Goal: Answer question/provide support: Share knowledge or assist other users

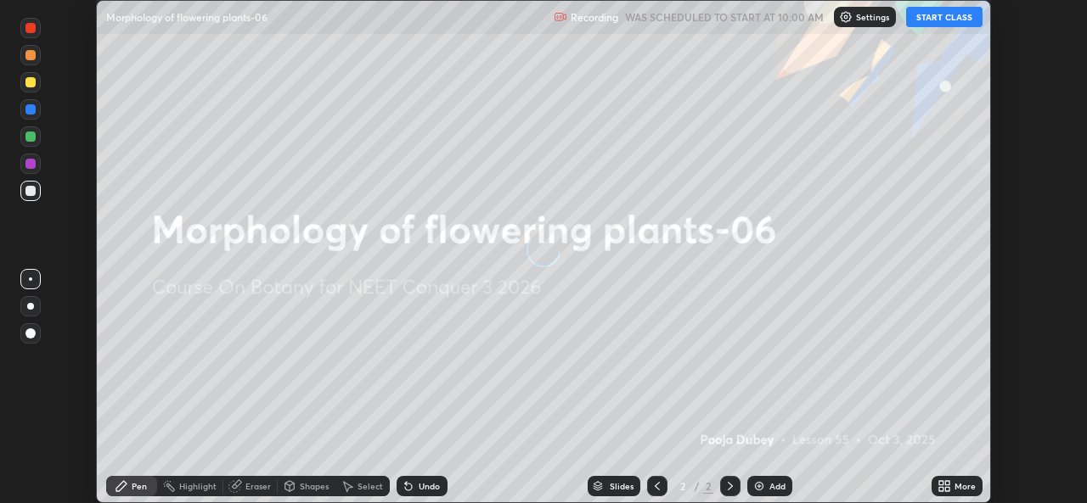
scroll to position [503, 1086]
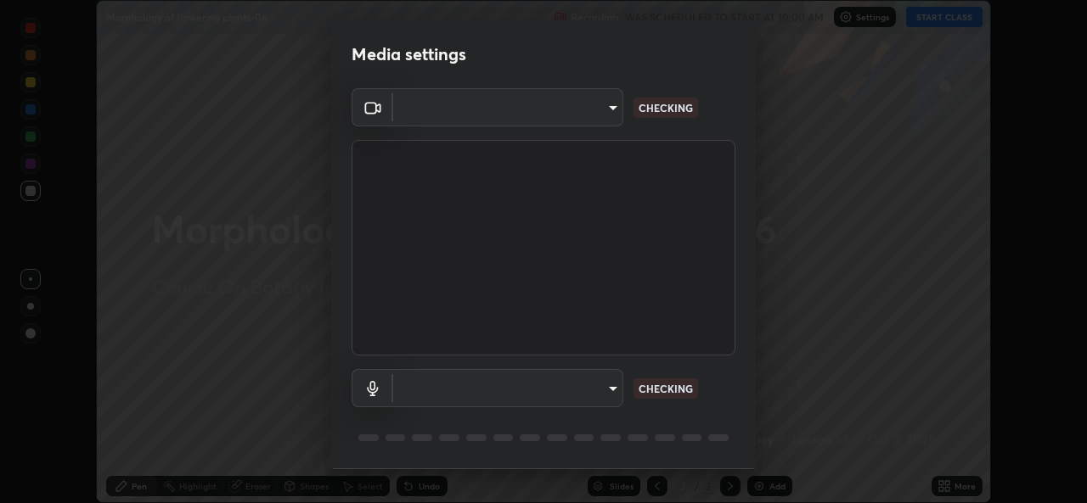
click at [614, 387] on body "Erase all Morphology of flowering plants-06 Recording WAS SCHEDULED TO START AT…" at bounding box center [543, 251] width 1087 height 503
type input "8c418aeef4d3b5edea4483348ed79c6cfc111d491efea048442269b0b349be07"
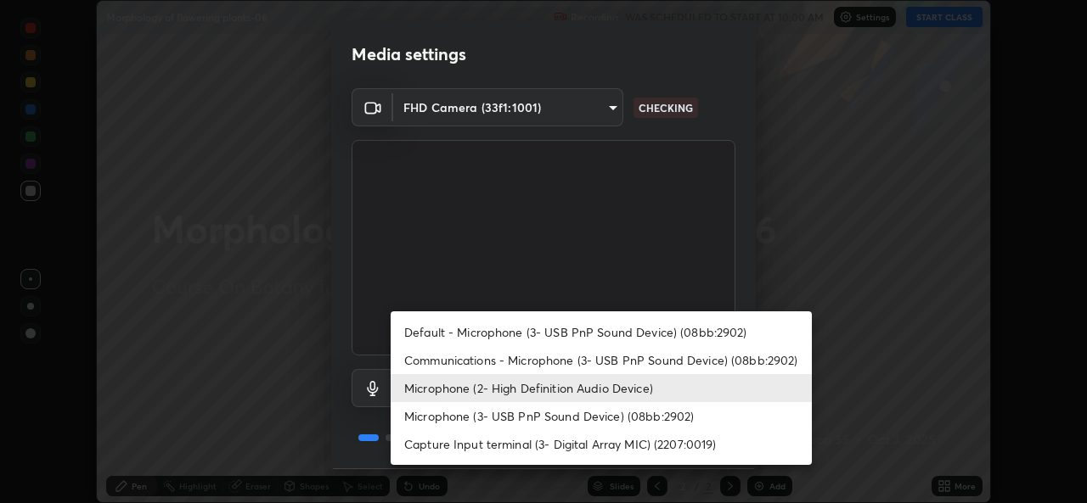
click at [598, 358] on li "Communications - Microphone (3- USB PnP Sound Device) (08bb:2902)" at bounding box center [601, 360] width 421 height 28
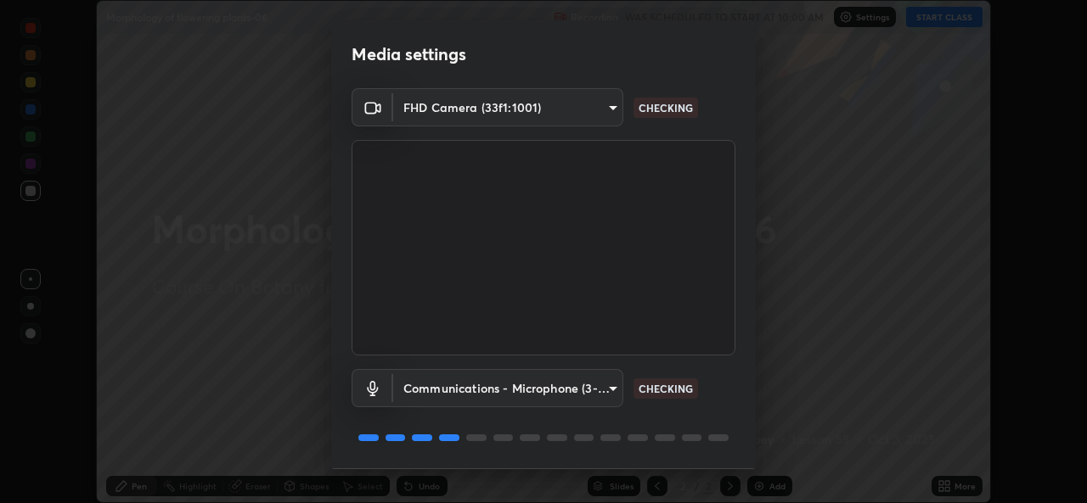
click at [603, 387] on body "Erase all Morphology of flowering plants-06 Recording WAS SCHEDULED TO START AT…" at bounding box center [543, 251] width 1087 height 503
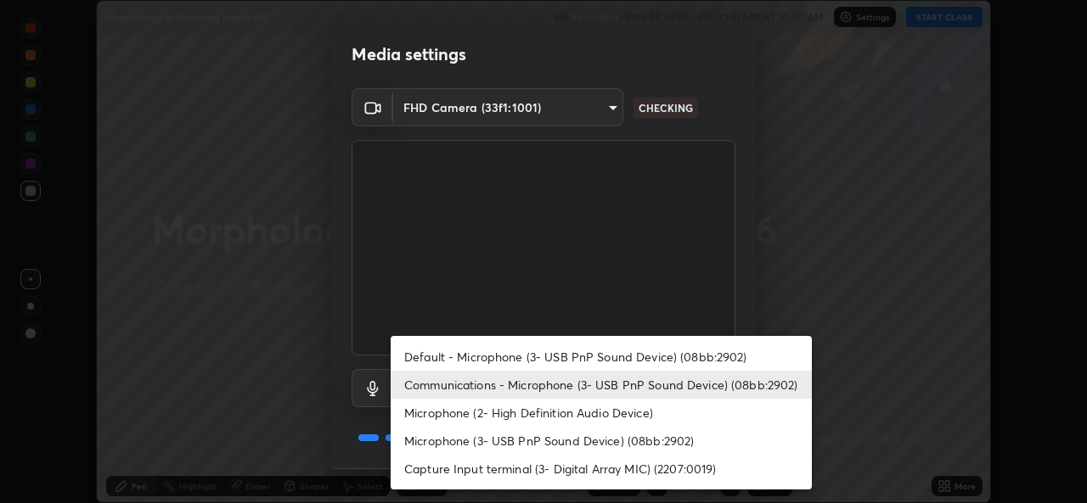
click at [599, 412] on li "Microphone (2- High Definition Audio Device)" at bounding box center [601, 413] width 421 height 28
type input "edb9b2b923e2e95d4b922bc063ce739172066975ce991596ad203c88d52e4082"
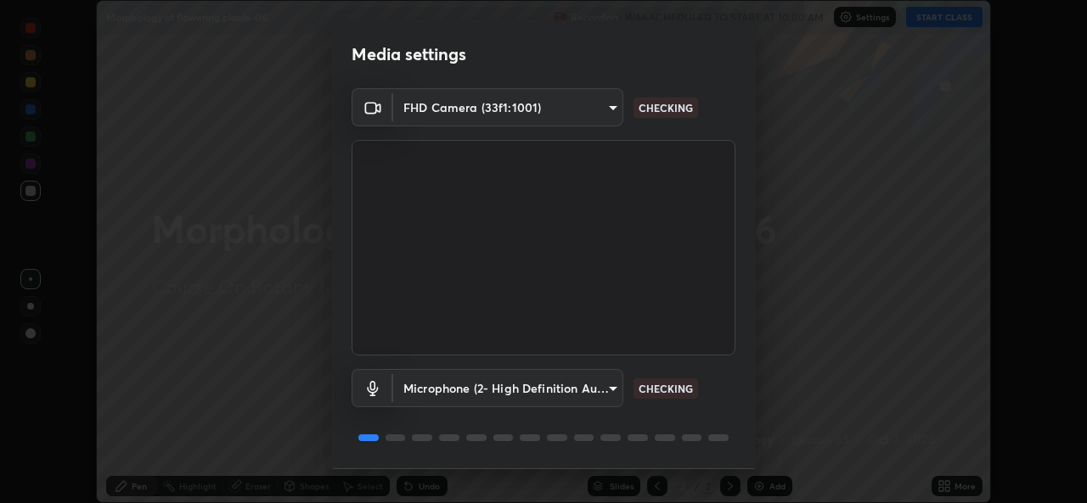
scroll to position [31, 0]
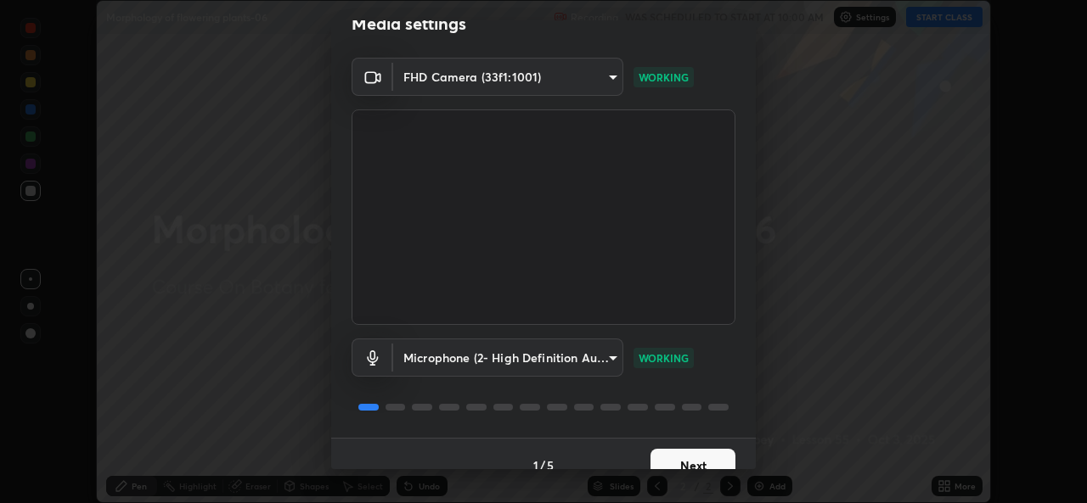
click at [702, 460] on button "Next" at bounding box center [692, 466] width 85 height 34
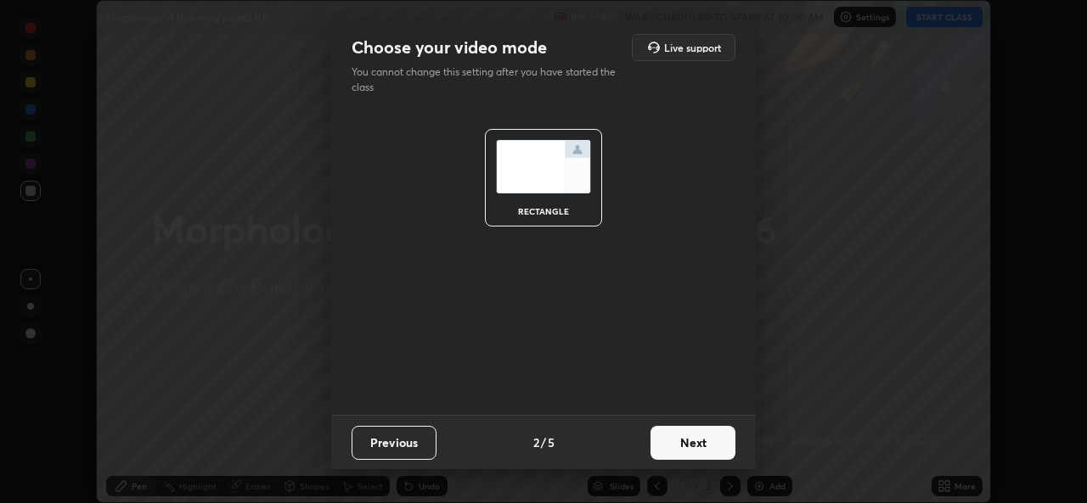
click at [719, 445] on button "Next" at bounding box center [692, 443] width 85 height 34
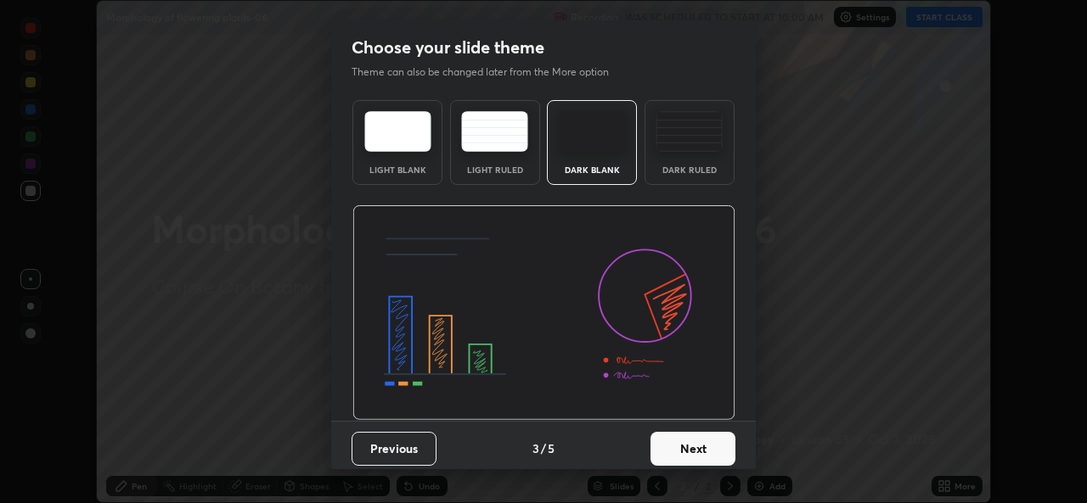
click at [718, 448] on button "Next" at bounding box center [692, 449] width 85 height 34
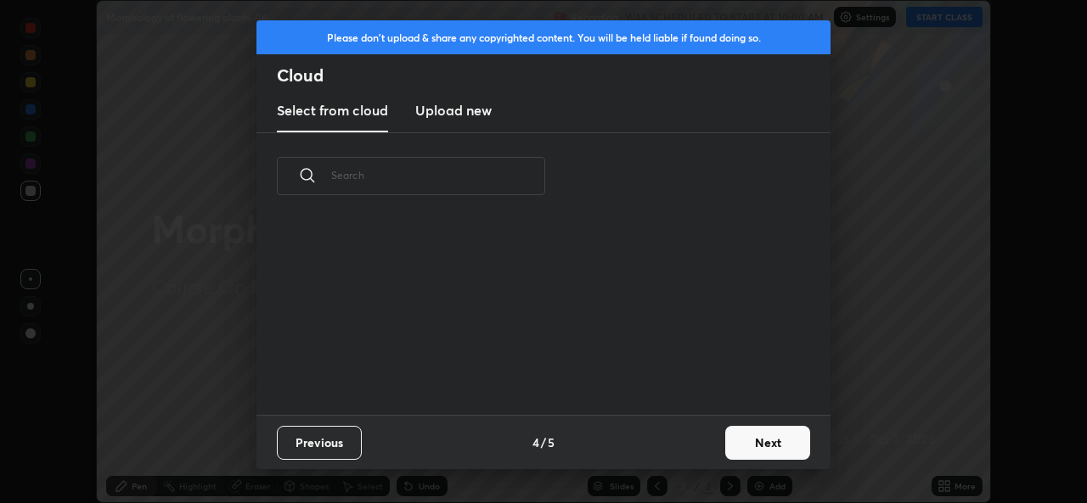
click at [734, 440] on button "Next" at bounding box center [767, 443] width 85 height 34
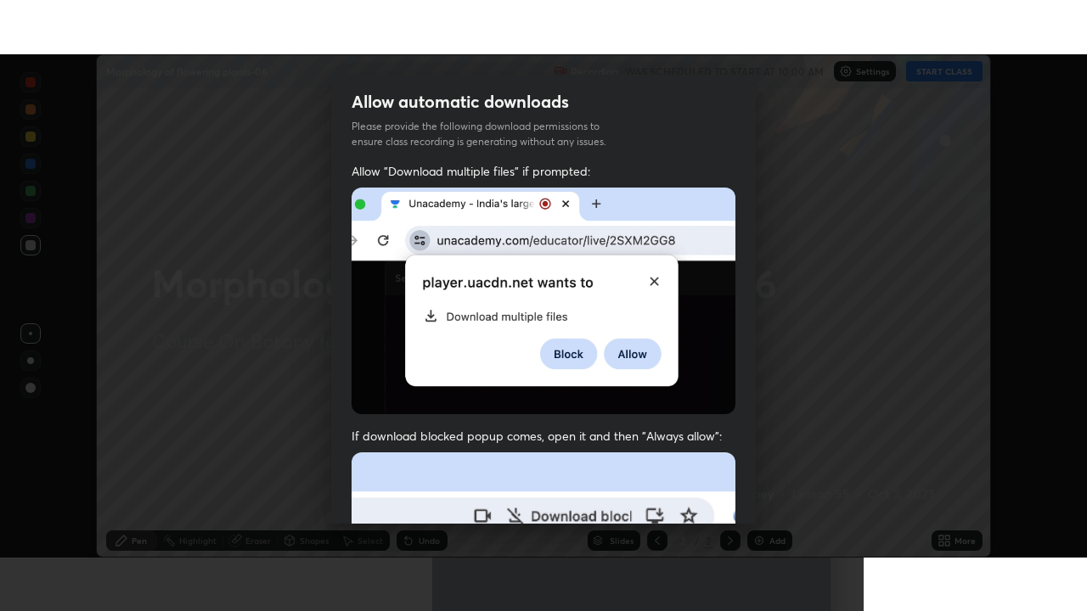
scroll to position [400, 0]
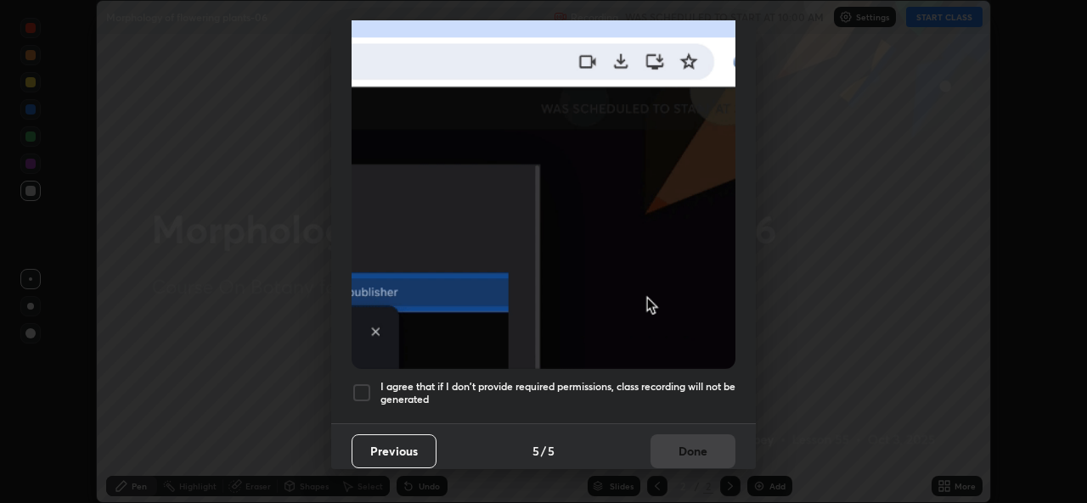
click at [698, 385] on h5 "I agree that if I don't provide required permissions, class recording will not …" at bounding box center [557, 393] width 355 height 26
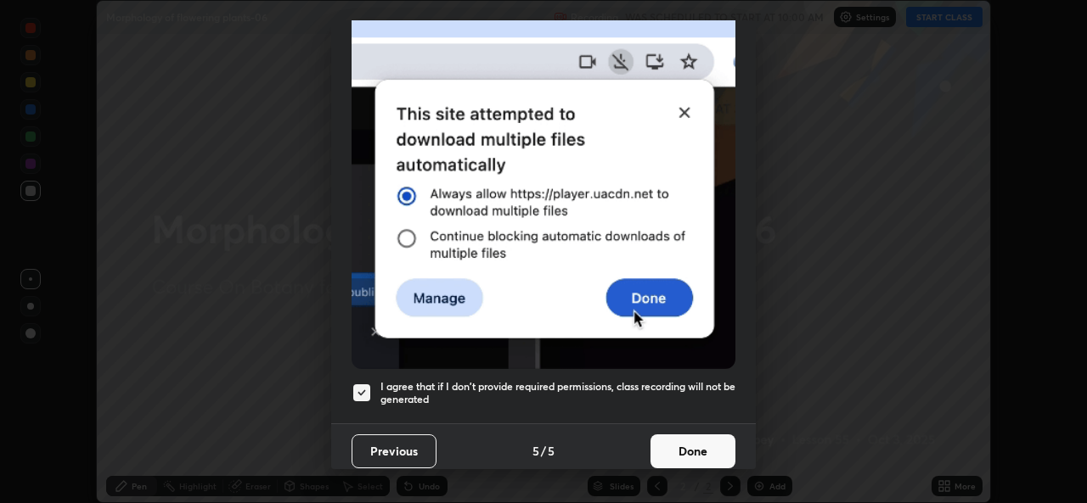
click at [690, 439] on button "Done" at bounding box center [692, 452] width 85 height 34
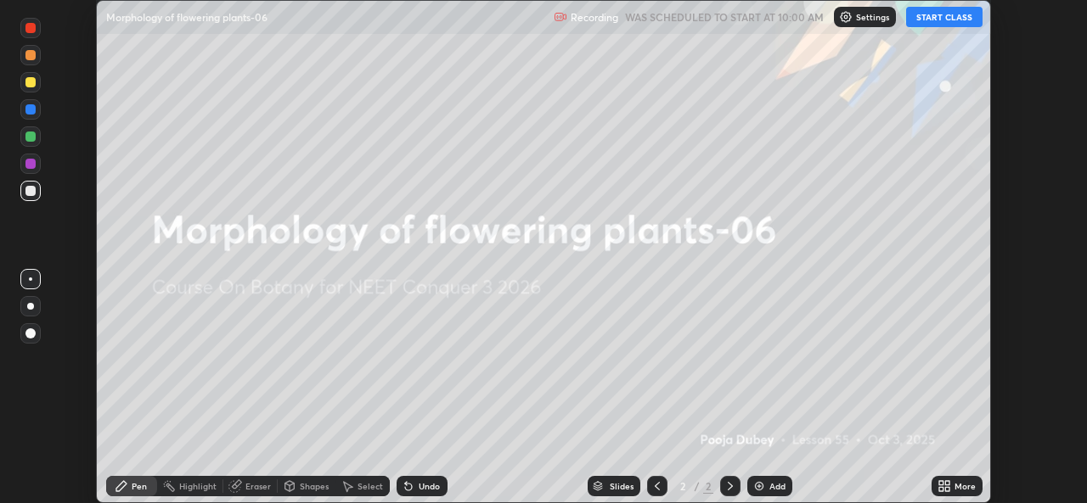
click at [939, 486] on icon at bounding box center [941, 483] width 4 height 4
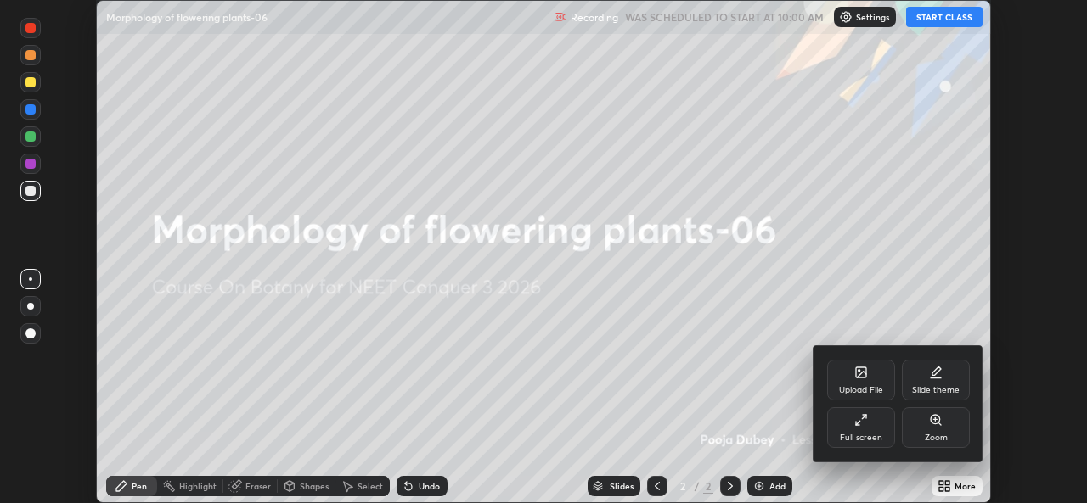
click at [857, 436] on div "Full screen" at bounding box center [861, 438] width 42 height 8
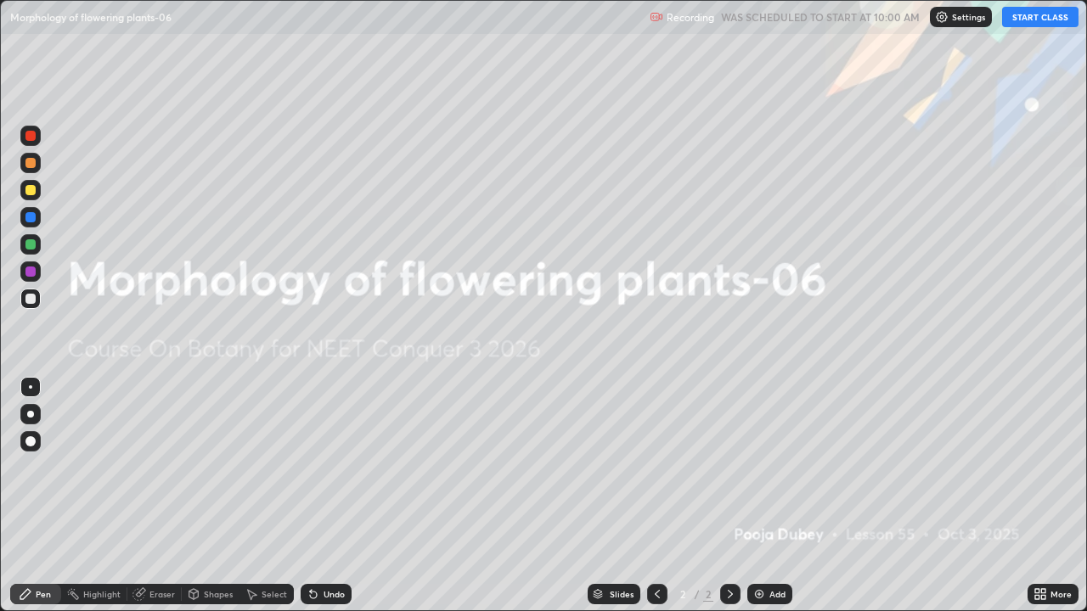
scroll to position [611, 1087]
click at [1027, 25] on button "START CLASS" at bounding box center [1040, 17] width 76 height 20
click at [762, 503] on img at bounding box center [759, 594] width 14 height 14
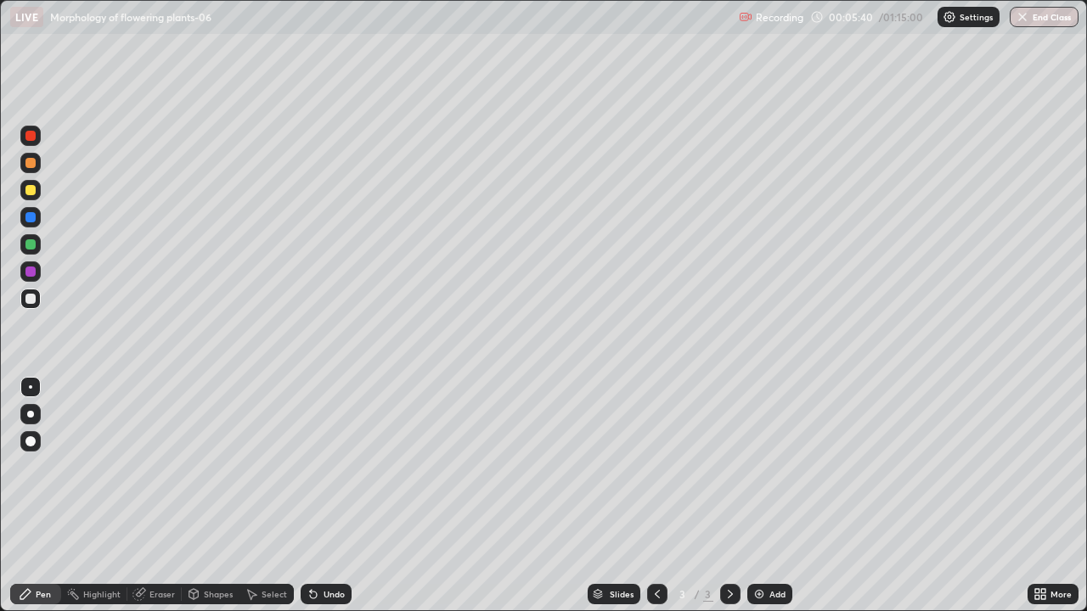
click at [31, 245] on div at bounding box center [30, 244] width 10 height 10
click at [31, 414] on div at bounding box center [30, 414] width 7 height 7
click at [320, 503] on div "Undo" at bounding box center [326, 594] width 51 height 20
click at [323, 503] on div "Undo" at bounding box center [333, 594] width 21 height 8
click at [318, 503] on div "Undo" at bounding box center [326, 594] width 51 height 20
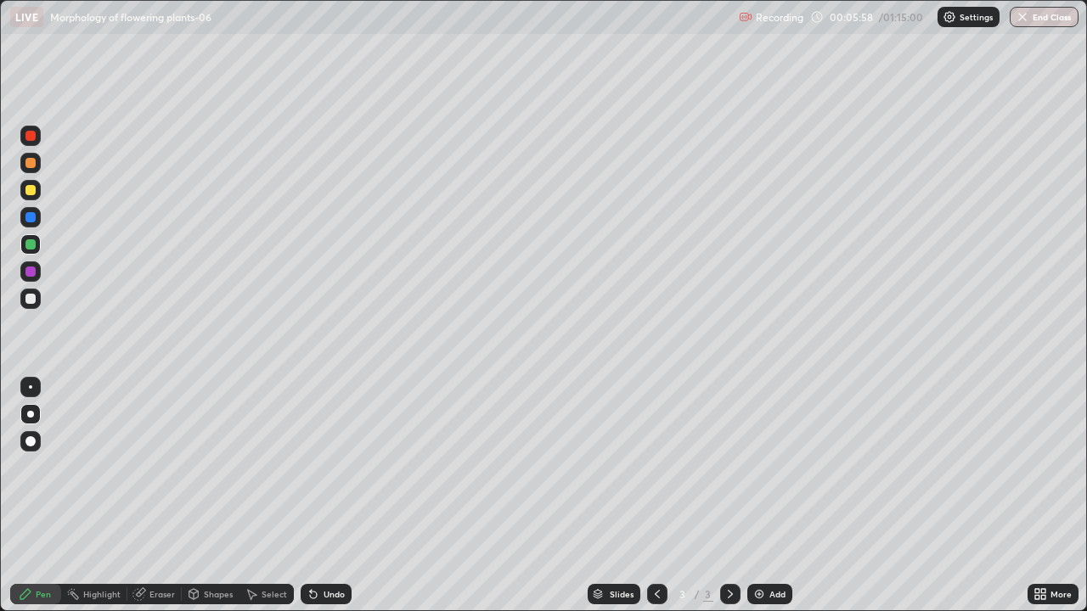
click at [314, 503] on icon at bounding box center [313, 595] width 7 height 7
click at [311, 503] on icon at bounding box center [313, 595] width 7 height 7
click at [309, 503] on div "Undo" at bounding box center [326, 594] width 51 height 20
click at [311, 503] on icon at bounding box center [313, 595] width 7 height 7
click at [310, 503] on icon at bounding box center [313, 595] width 7 height 7
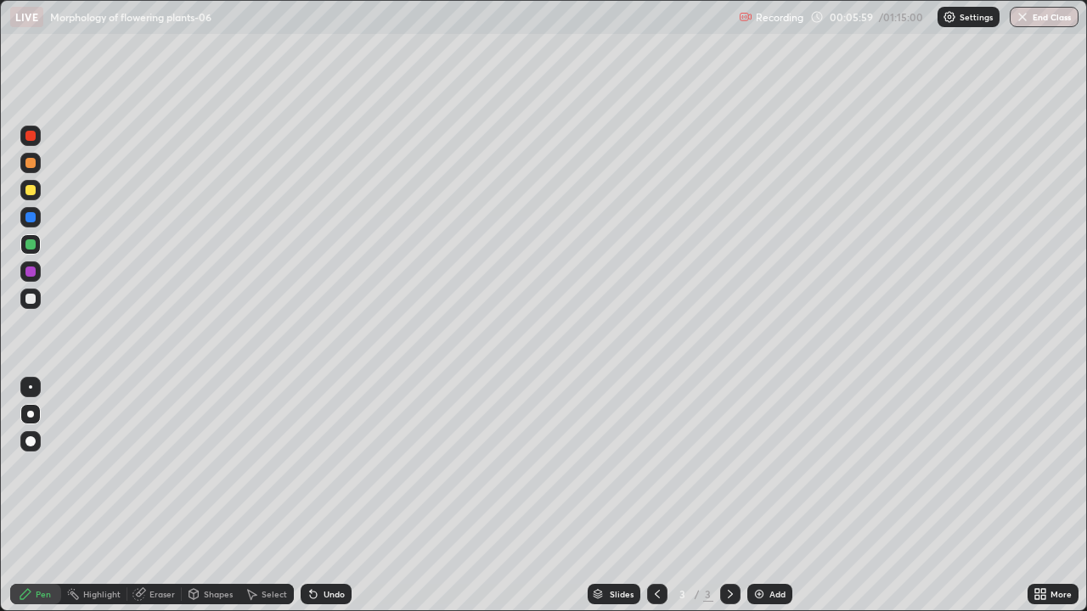
click at [310, 503] on icon at bounding box center [313, 595] width 7 height 7
click at [306, 503] on icon at bounding box center [313, 594] width 14 height 14
click at [302, 503] on div "Undo" at bounding box center [326, 594] width 51 height 20
click at [310, 503] on icon at bounding box center [313, 595] width 7 height 7
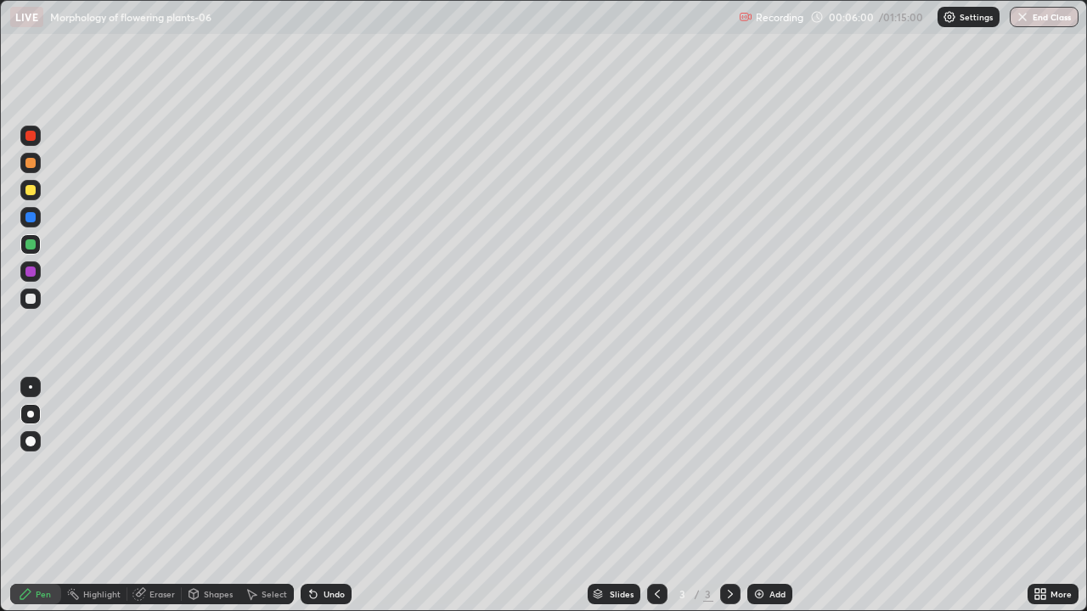
click at [310, 503] on icon at bounding box center [313, 595] width 7 height 7
click at [305, 503] on div "Undo" at bounding box center [326, 594] width 51 height 20
click at [31, 300] on div at bounding box center [30, 299] width 10 height 10
click at [761, 503] on img at bounding box center [759, 594] width 14 height 14
click at [334, 503] on div "Undo" at bounding box center [333, 594] width 21 height 8
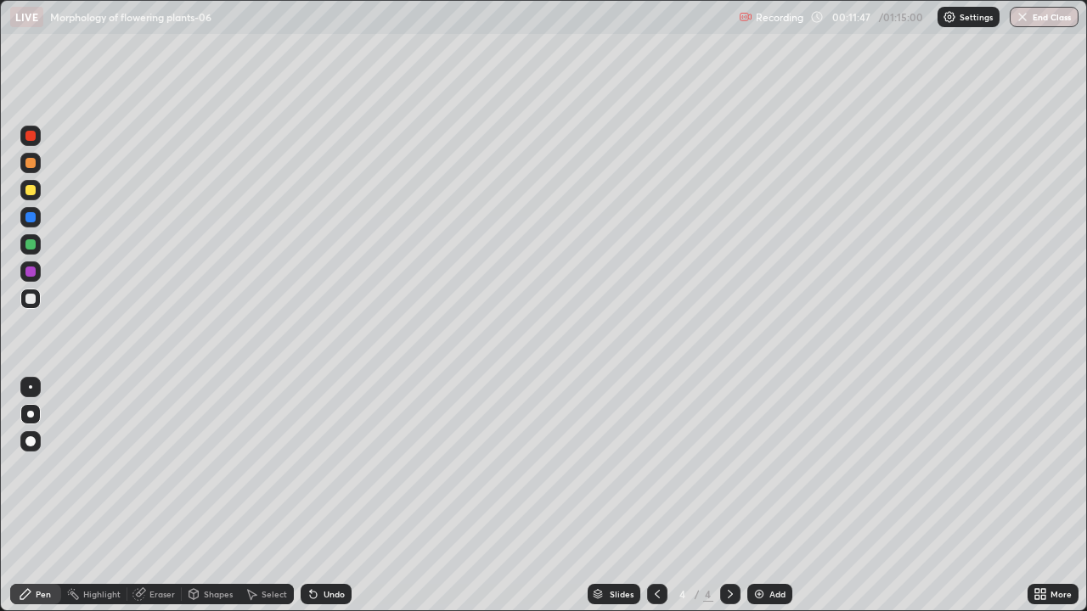
click at [321, 503] on div "Undo" at bounding box center [326, 594] width 51 height 20
click at [331, 503] on div "Undo" at bounding box center [333, 594] width 21 height 8
click at [34, 244] on div at bounding box center [30, 244] width 10 height 10
click at [310, 503] on icon at bounding box center [313, 595] width 7 height 7
click at [302, 503] on div "Undo" at bounding box center [326, 594] width 51 height 20
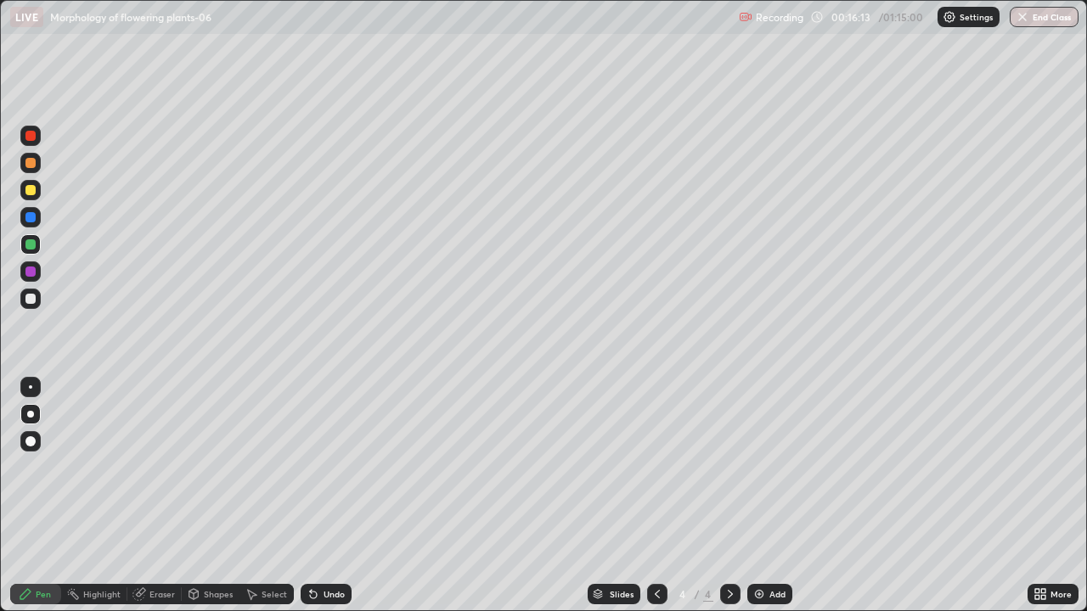
click at [28, 136] on div at bounding box center [30, 136] width 10 height 10
click at [1043, 503] on icon at bounding box center [1043, 597] width 4 height 4
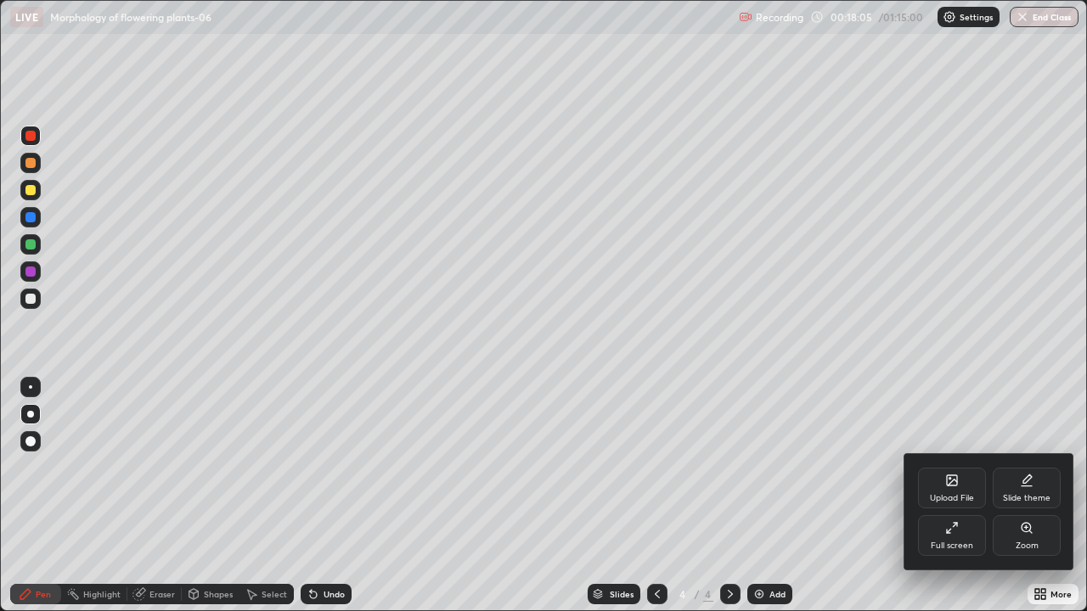
click at [953, 494] on div "Upload File" at bounding box center [952, 498] width 44 height 8
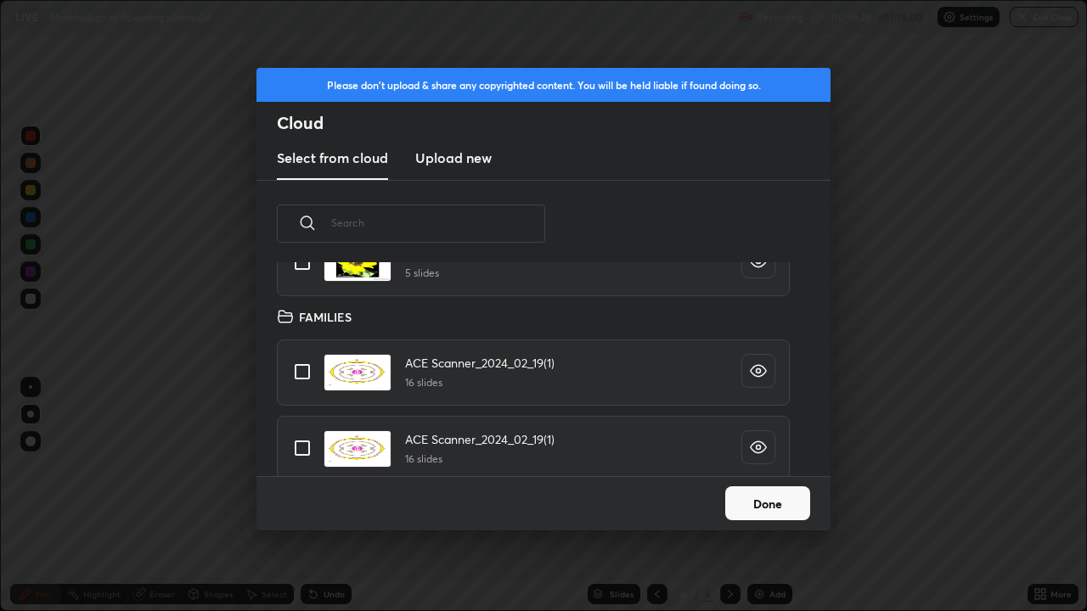
scroll to position [7954, 0]
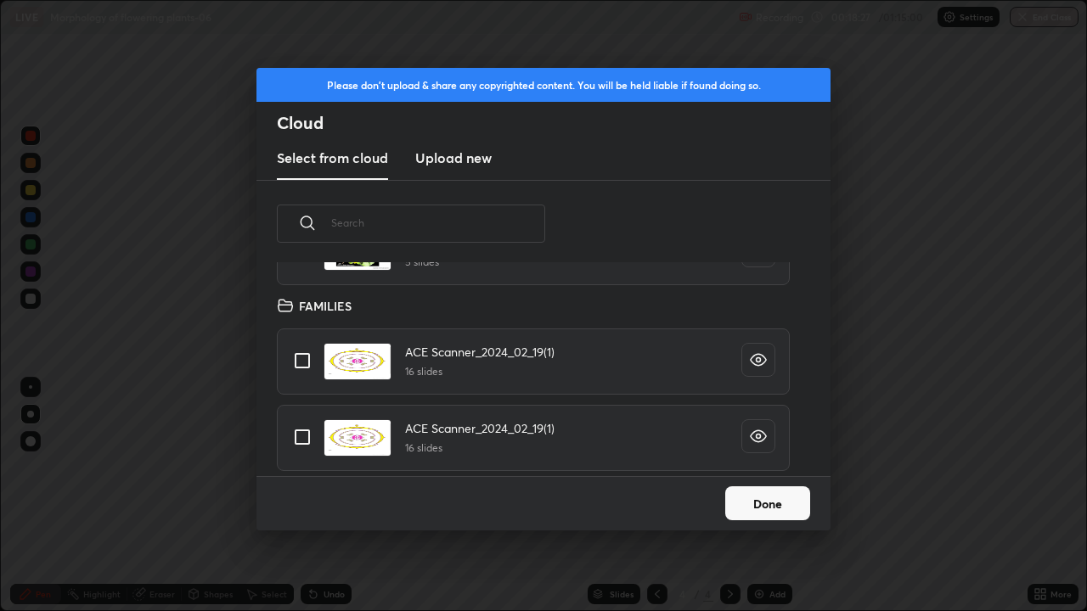
click at [302, 363] on input "grid" at bounding box center [302, 361] width 36 height 36
checkbox input "true"
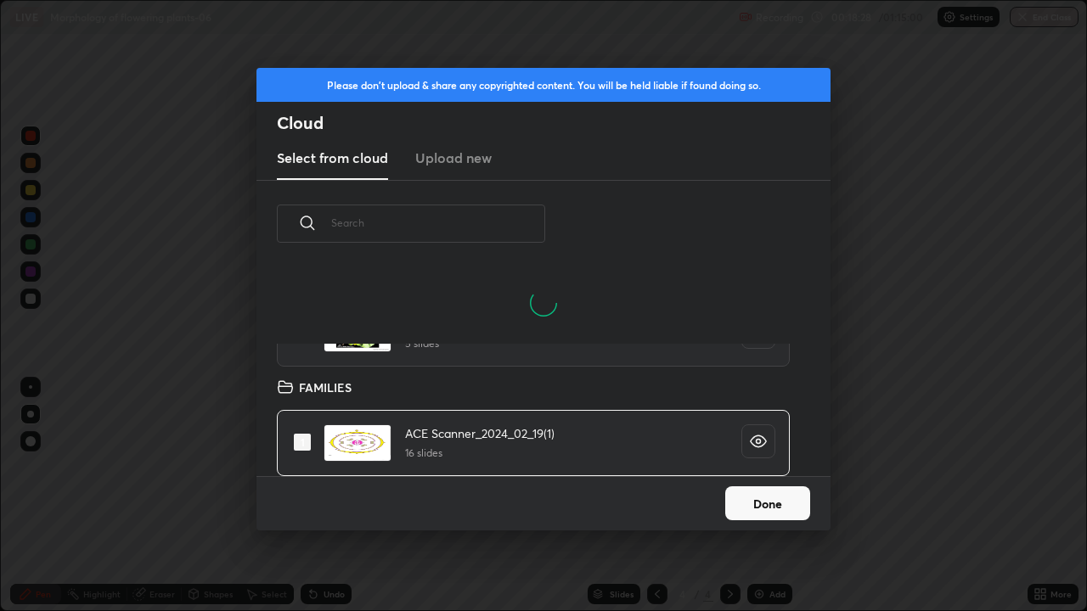
scroll to position [209, 545]
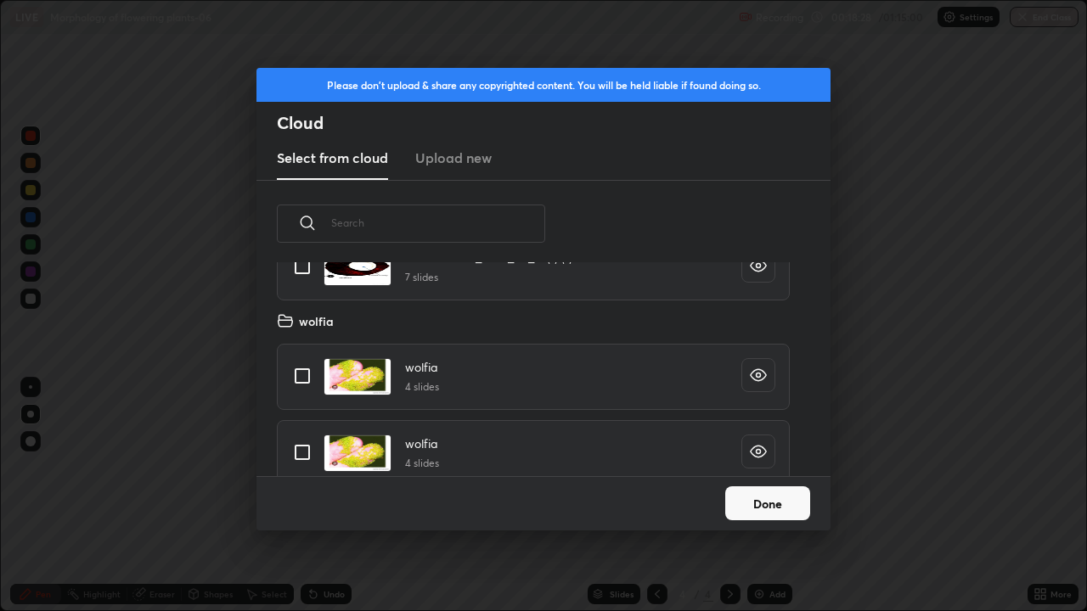
click at [733, 503] on button "Done" at bounding box center [767, 503] width 85 height 34
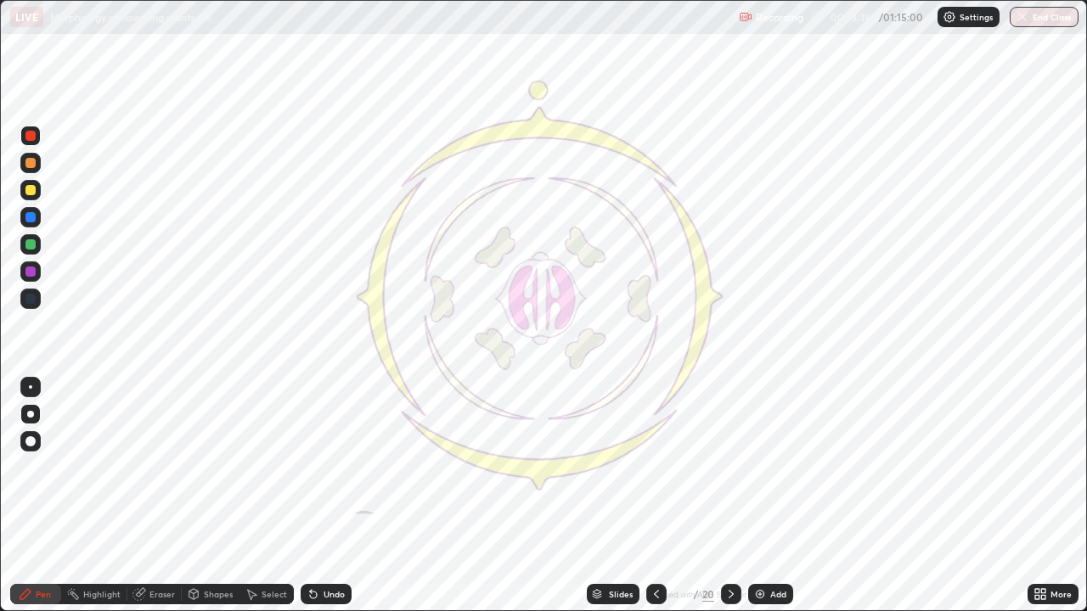
click at [729, 503] on icon at bounding box center [731, 594] width 14 height 14
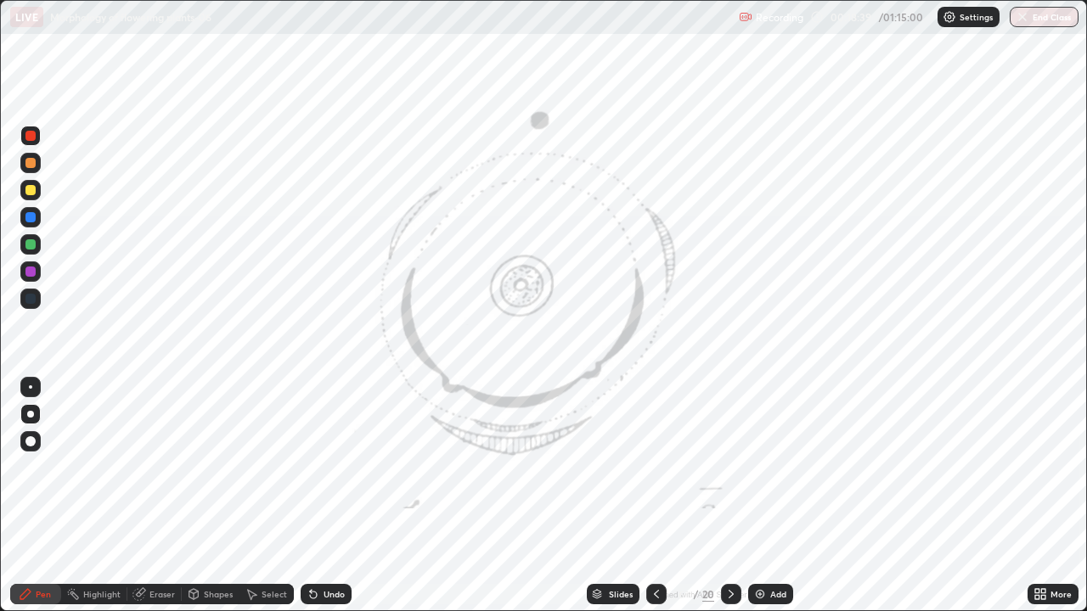
click at [724, 503] on div at bounding box center [731, 594] width 20 height 34
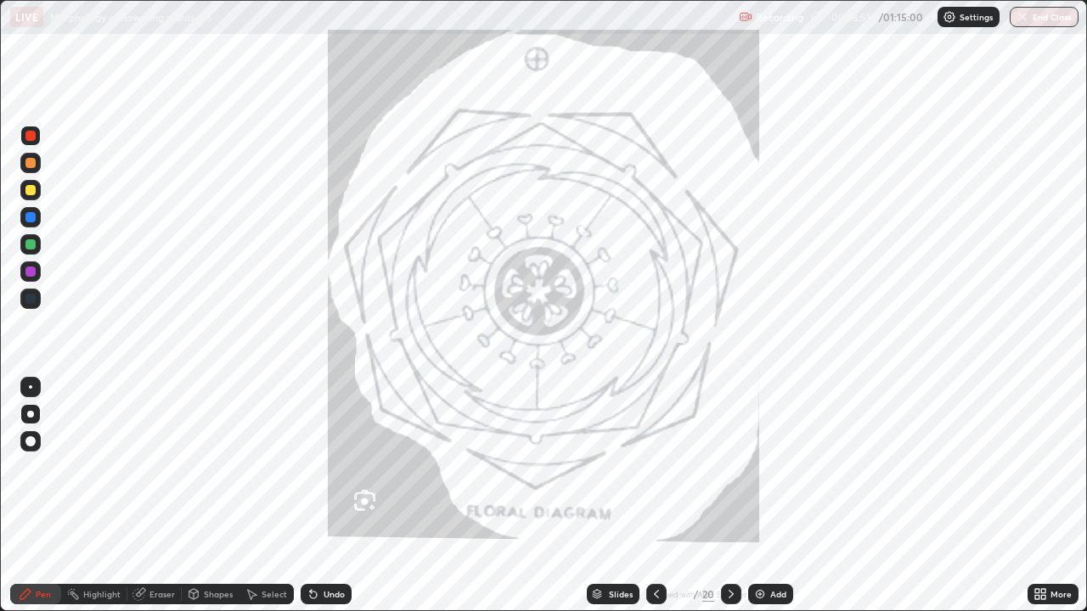
click at [1037, 503] on icon at bounding box center [1037, 597] width 4 height 4
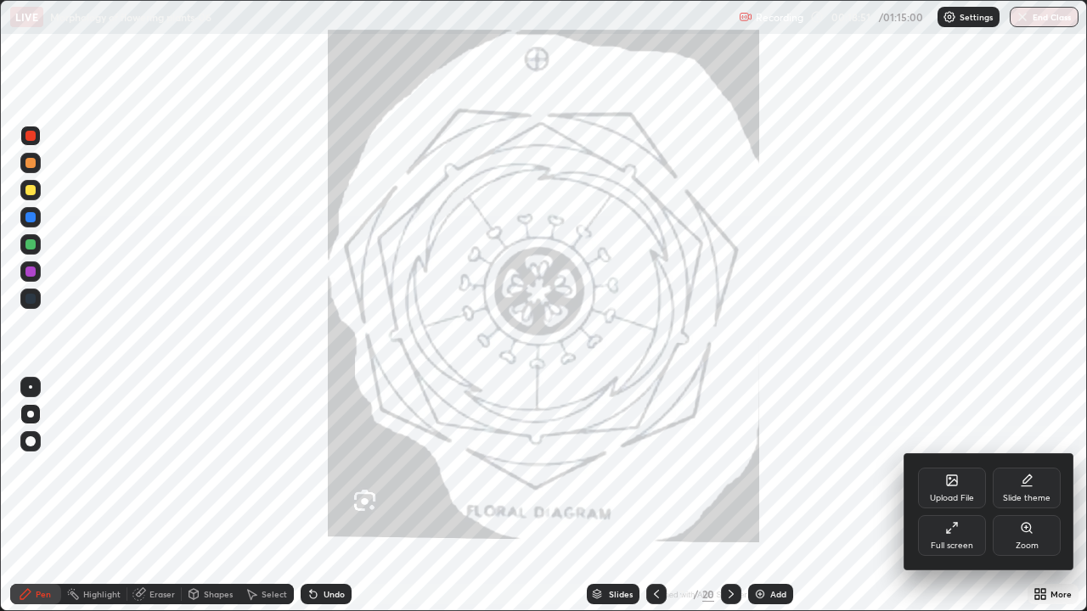
click at [1039, 503] on div "Zoom" at bounding box center [1026, 535] width 68 height 41
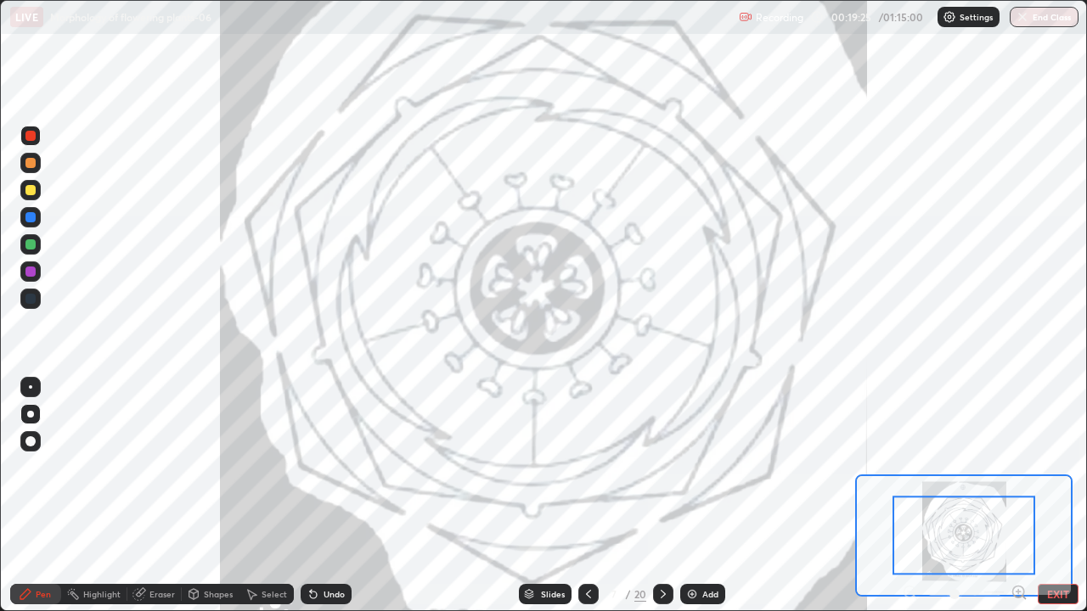
click at [31, 138] on div at bounding box center [30, 136] width 10 height 10
click at [34, 247] on div at bounding box center [30, 244] width 10 height 10
click at [915, 503] on div at bounding box center [965, 594] width 126 height 20
click at [332, 503] on div "Undo" at bounding box center [333, 594] width 21 height 8
click at [325, 503] on div "Undo" at bounding box center [326, 594] width 51 height 20
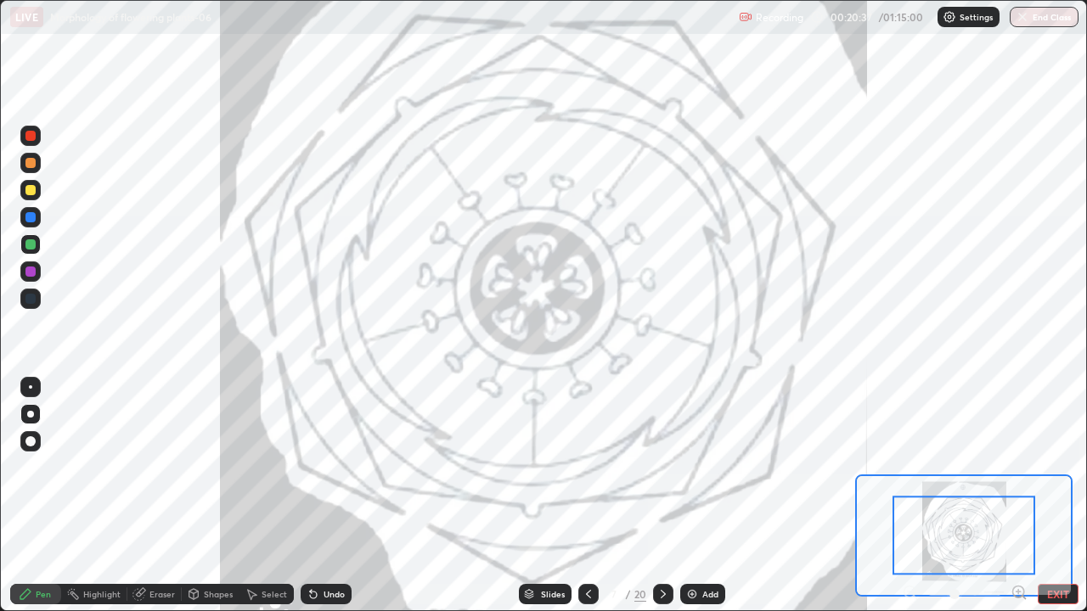
click at [325, 503] on div "Undo" at bounding box center [326, 594] width 51 height 20
click at [326, 503] on div "Undo" at bounding box center [326, 594] width 51 height 20
click at [318, 503] on div "Undo" at bounding box center [326, 594] width 51 height 20
click at [317, 503] on div "Undo" at bounding box center [326, 594] width 51 height 20
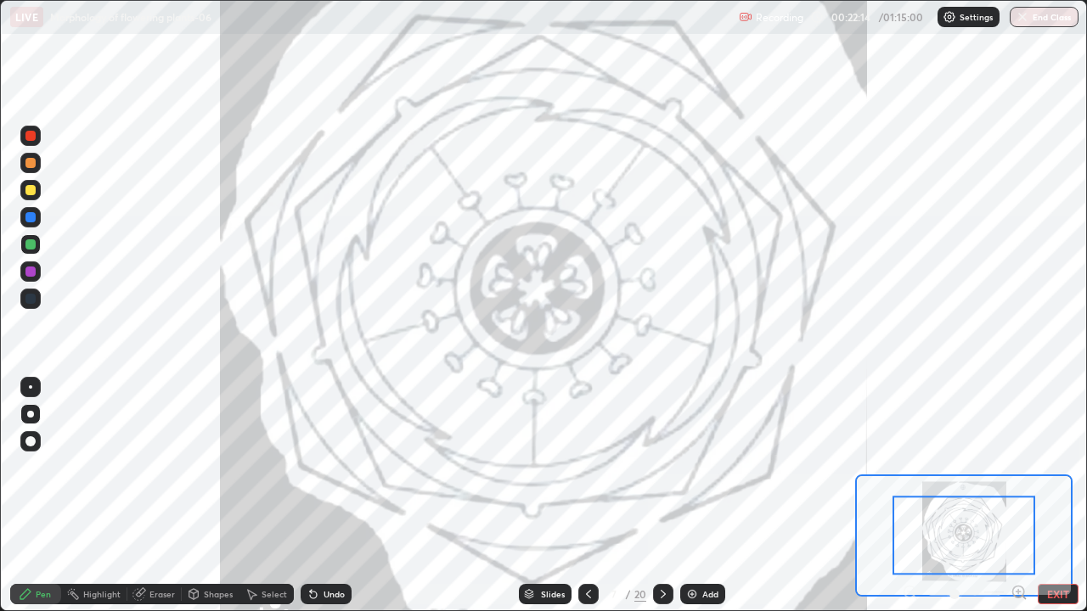
click at [334, 503] on div "Undo" at bounding box center [333, 594] width 21 height 8
click at [31, 140] on div at bounding box center [30, 136] width 10 height 10
click at [33, 191] on div at bounding box center [30, 190] width 10 height 10
click at [38, 240] on div at bounding box center [30, 244] width 20 height 20
click at [531, 503] on icon at bounding box center [529, 594] width 10 height 10
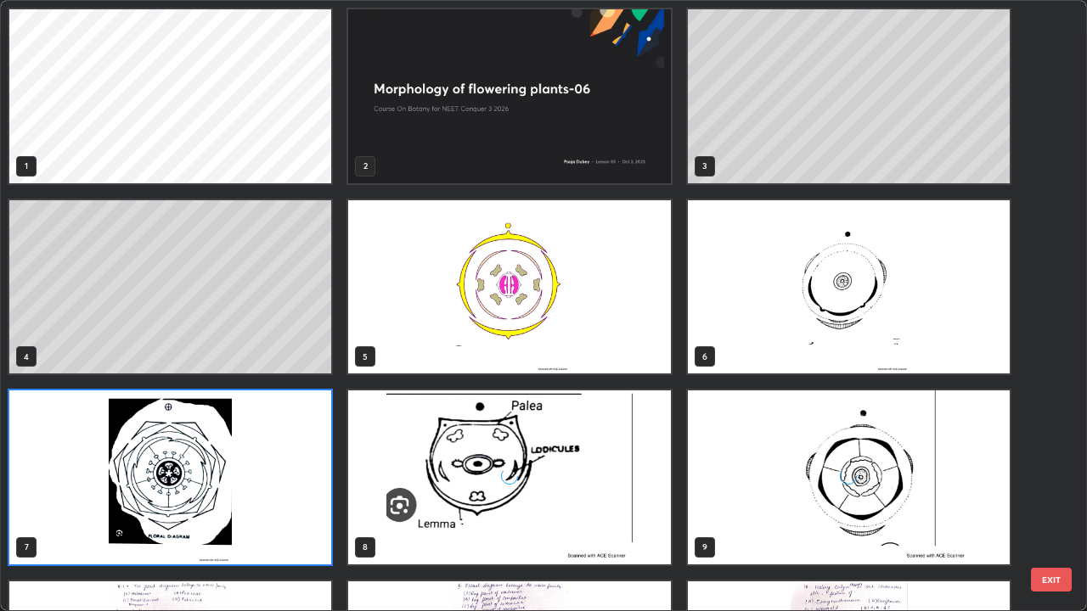
scroll to position [604, 1077]
click at [252, 413] on img "grid" at bounding box center [170, 478] width 322 height 174
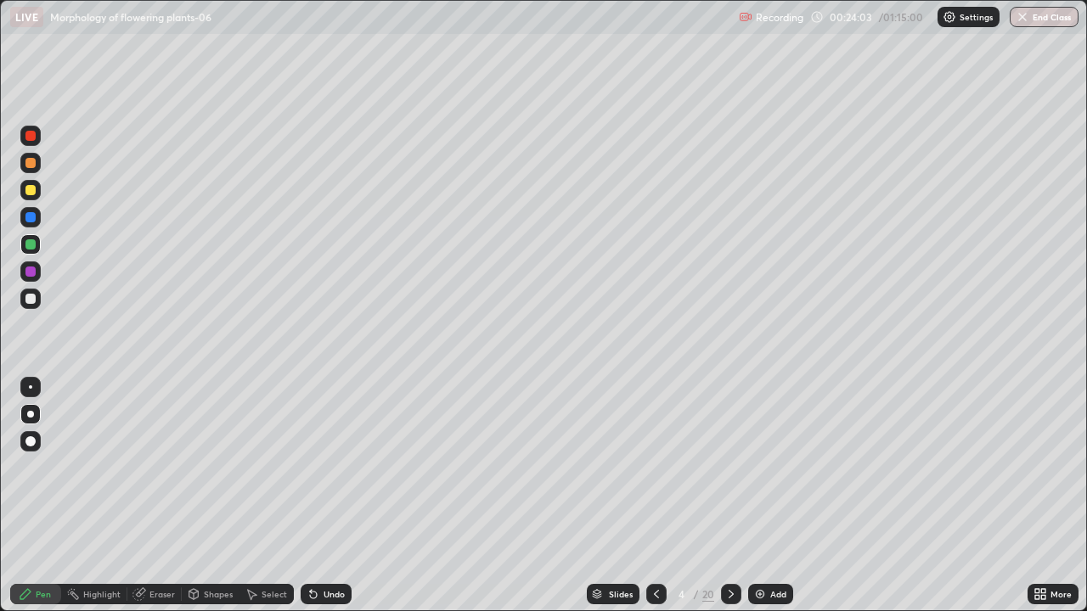
click at [166, 503] on div "Eraser" at bounding box center [161, 594] width 25 height 8
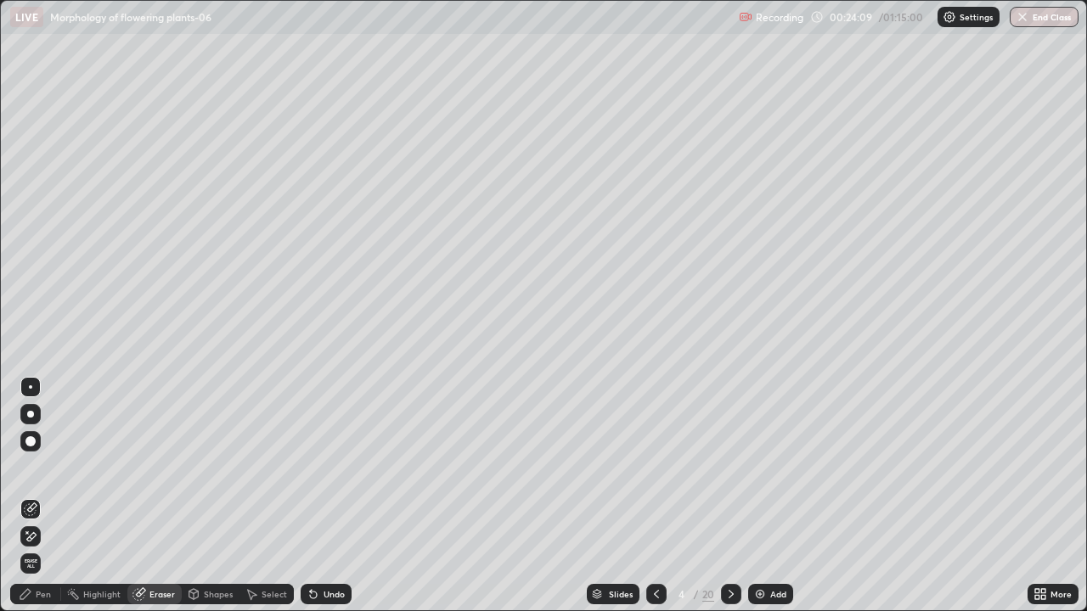
click at [50, 503] on div "Pen" at bounding box center [43, 594] width 15 height 8
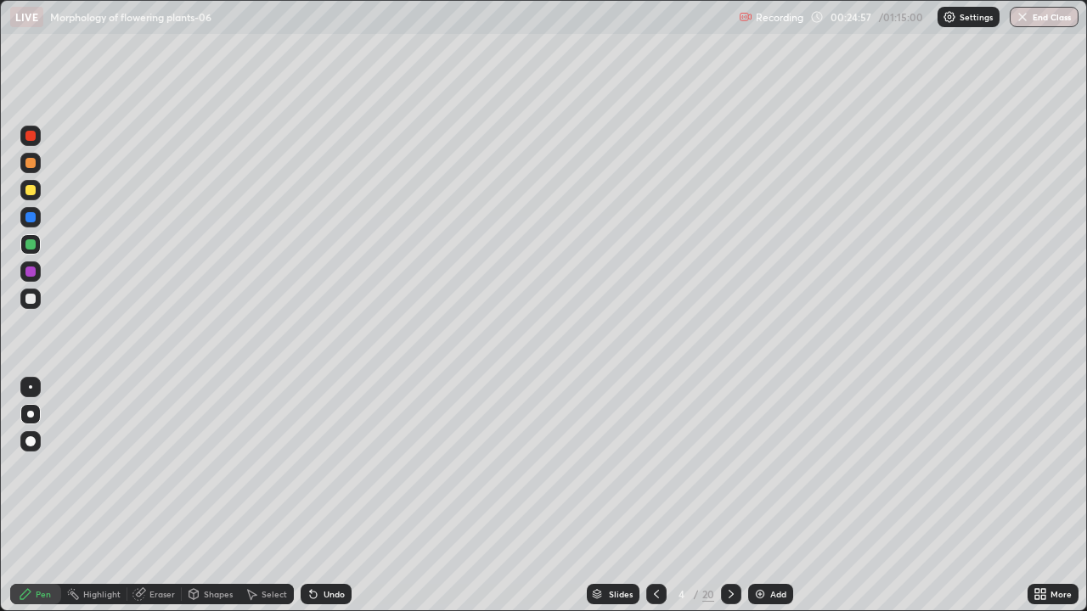
click at [761, 503] on img at bounding box center [760, 594] width 14 height 14
click at [37, 299] on div at bounding box center [30, 299] width 20 height 20
click at [318, 503] on div "Undo" at bounding box center [326, 594] width 51 height 20
click at [306, 503] on div "Undo" at bounding box center [326, 594] width 51 height 20
click at [34, 143] on div at bounding box center [30, 136] width 20 height 20
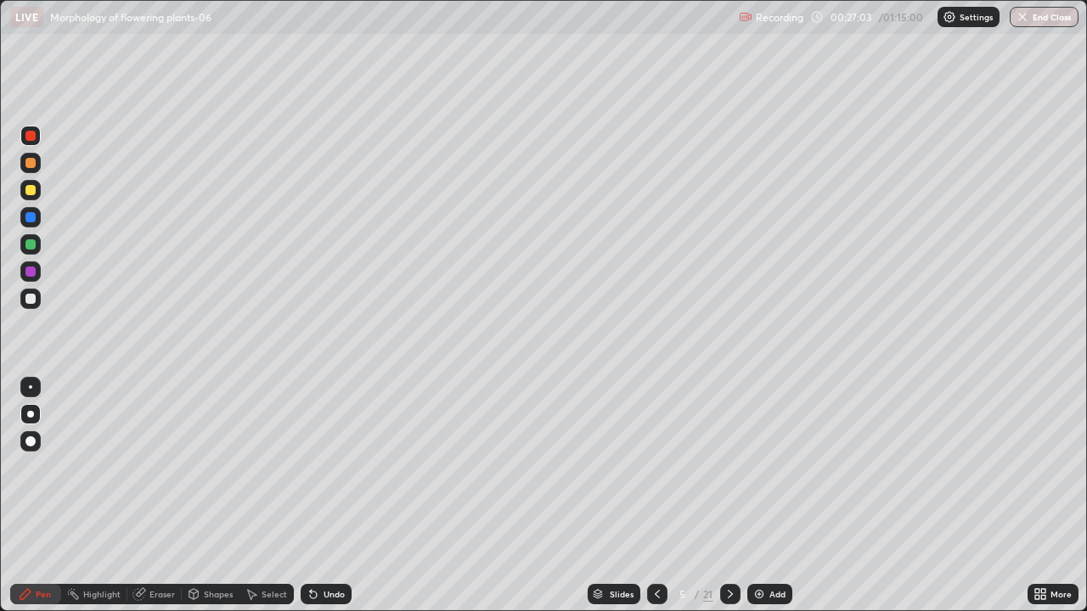
click at [331, 503] on div "Undo" at bounding box center [326, 594] width 51 height 20
click at [37, 306] on div at bounding box center [30, 299] width 20 height 20
click at [165, 503] on div "Eraser" at bounding box center [161, 594] width 25 height 8
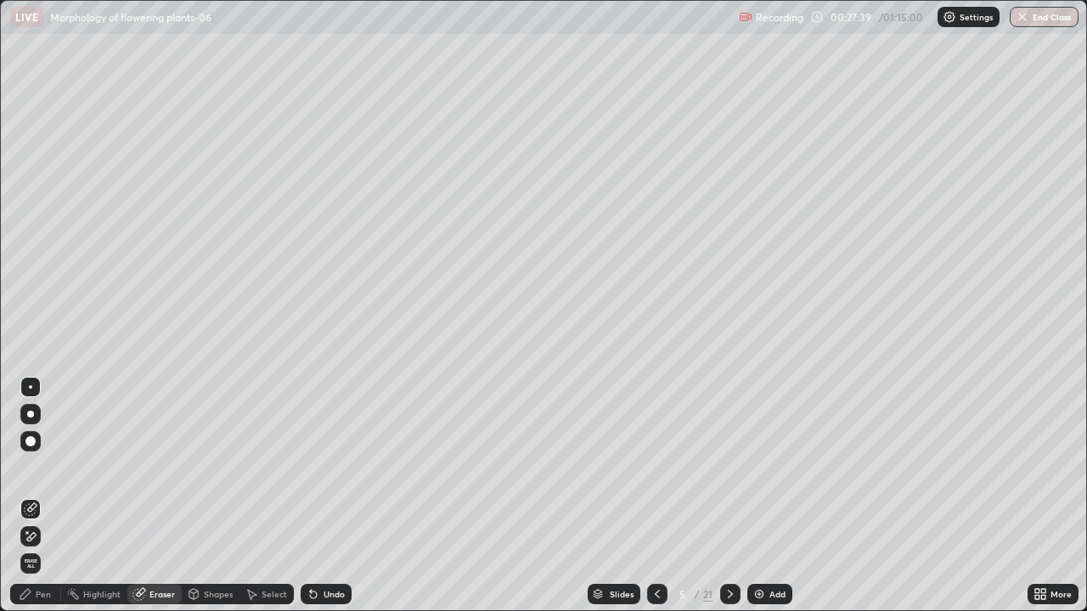
click at [32, 503] on icon at bounding box center [31, 537] width 14 height 14
click at [37, 503] on div "Pen" at bounding box center [35, 594] width 51 height 20
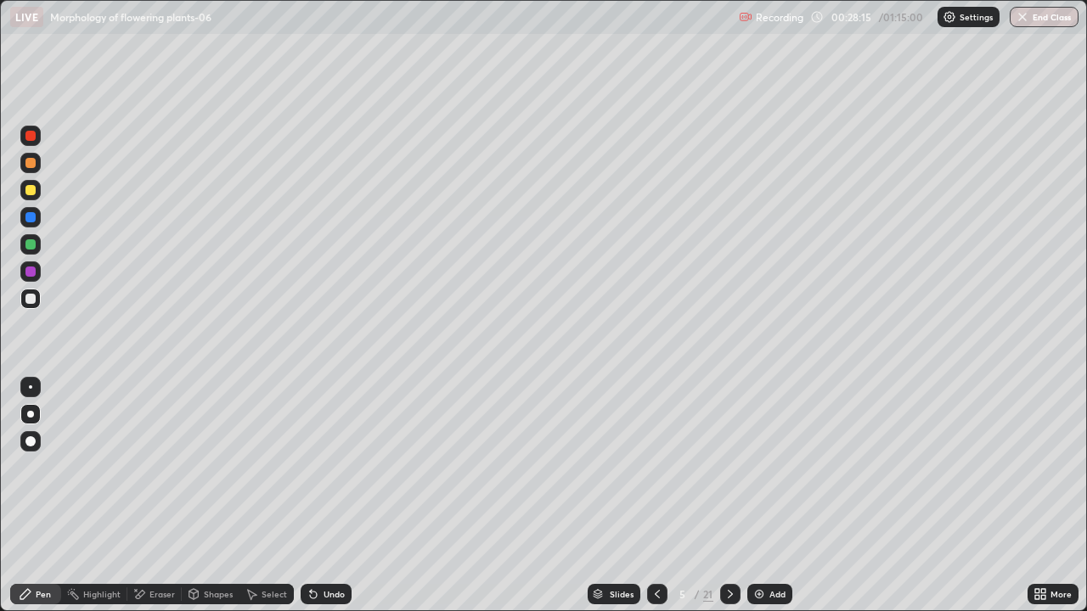
click at [34, 247] on div at bounding box center [30, 244] width 10 height 10
click at [311, 503] on icon at bounding box center [313, 595] width 7 height 7
click at [312, 503] on icon at bounding box center [313, 595] width 7 height 7
click at [39, 303] on div at bounding box center [30, 299] width 20 height 20
click at [155, 503] on div "Eraser" at bounding box center [161, 594] width 25 height 8
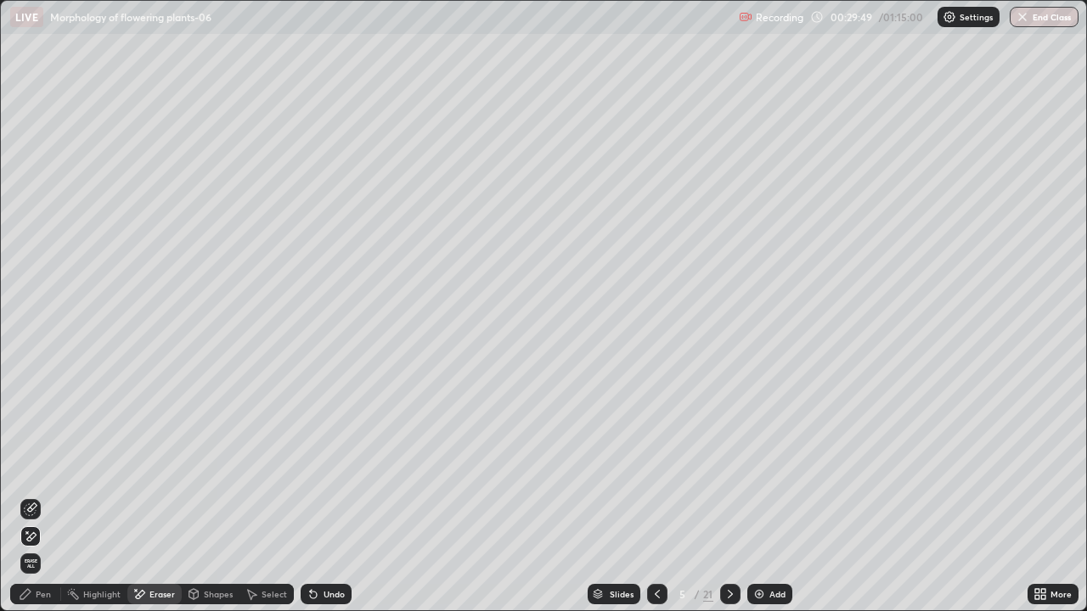
click at [31, 503] on div "Pen" at bounding box center [35, 594] width 51 height 20
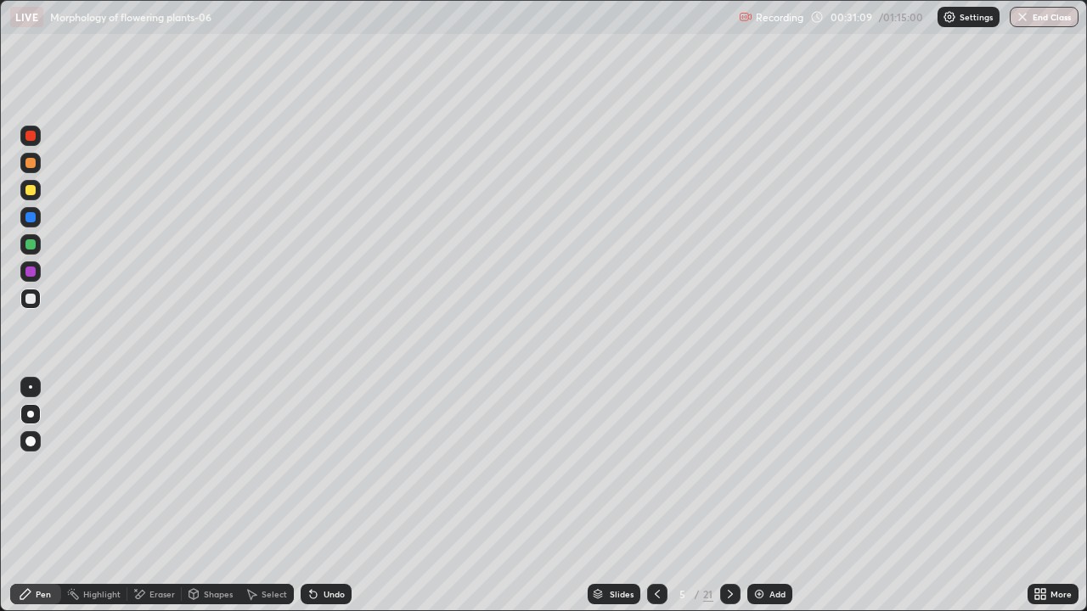
click at [760, 503] on img at bounding box center [759, 594] width 14 height 14
click at [33, 243] on div at bounding box center [30, 244] width 10 height 10
click at [31, 300] on div at bounding box center [30, 299] width 10 height 10
click at [36, 250] on div at bounding box center [30, 244] width 20 height 20
click at [37, 299] on div at bounding box center [30, 299] width 20 height 20
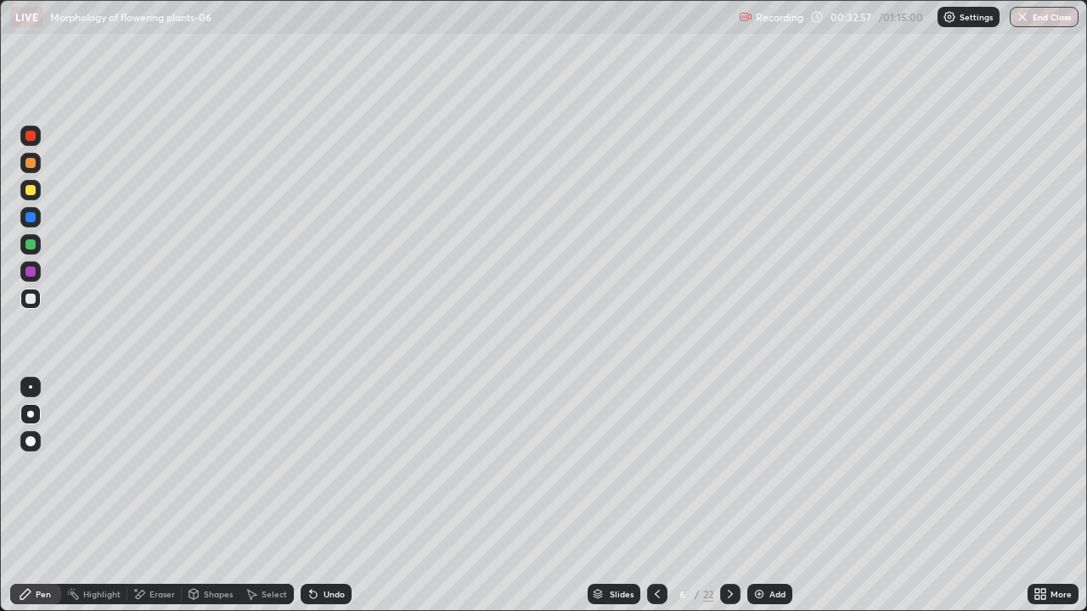
click at [33, 246] on div at bounding box center [30, 244] width 10 height 10
click at [33, 190] on div at bounding box center [30, 190] width 10 height 10
click at [31, 299] on div at bounding box center [30, 299] width 10 height 10
click at [162, 503] on div "Eraser" at bounding box center [161, 594] width 25 height 8
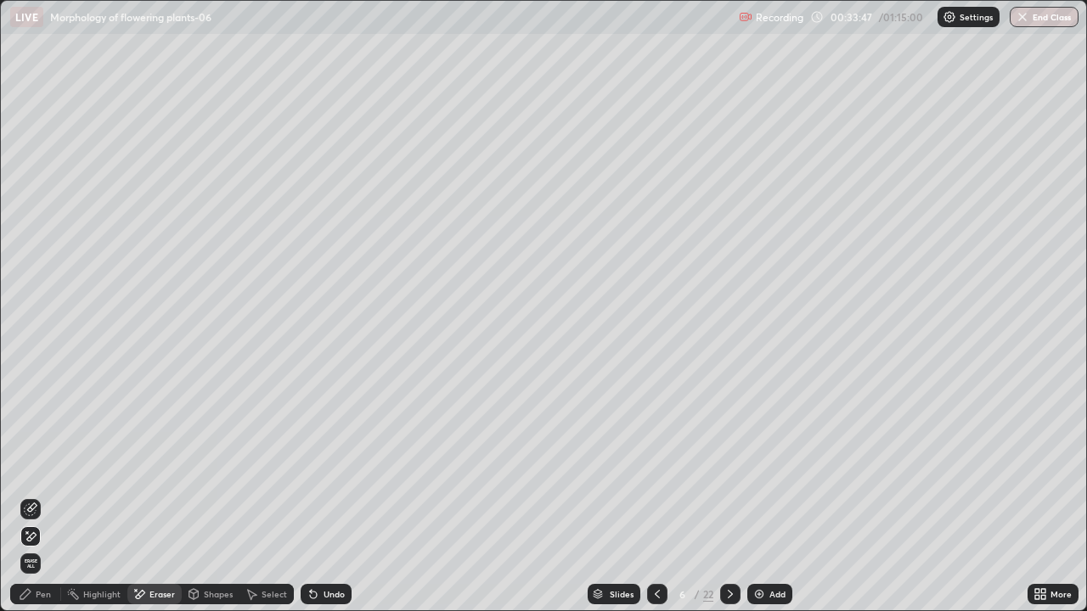
click at [49, 503] on div "Pen" at bounding box center [43, 594] width 15 height 8
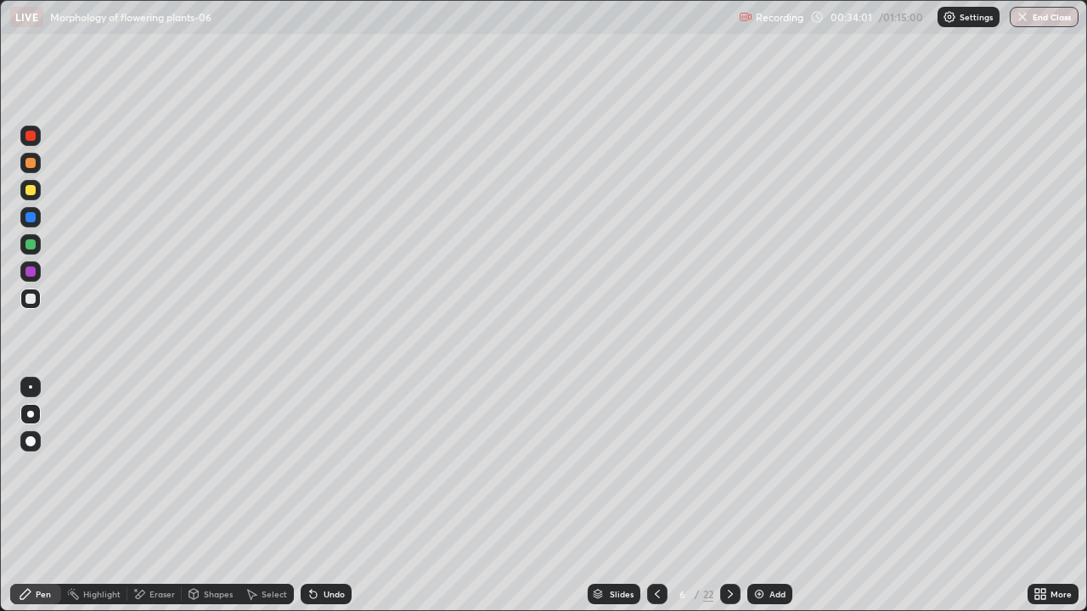
click at [35, 250] on div at bounding box center [30, 244] width 20 height 20
click at [40, 302] on div at bounding box center [30, 299] width 20 height 20
click at [155, 503] on div "Eraser" at bounding box center [161, 594] width 25 height 8
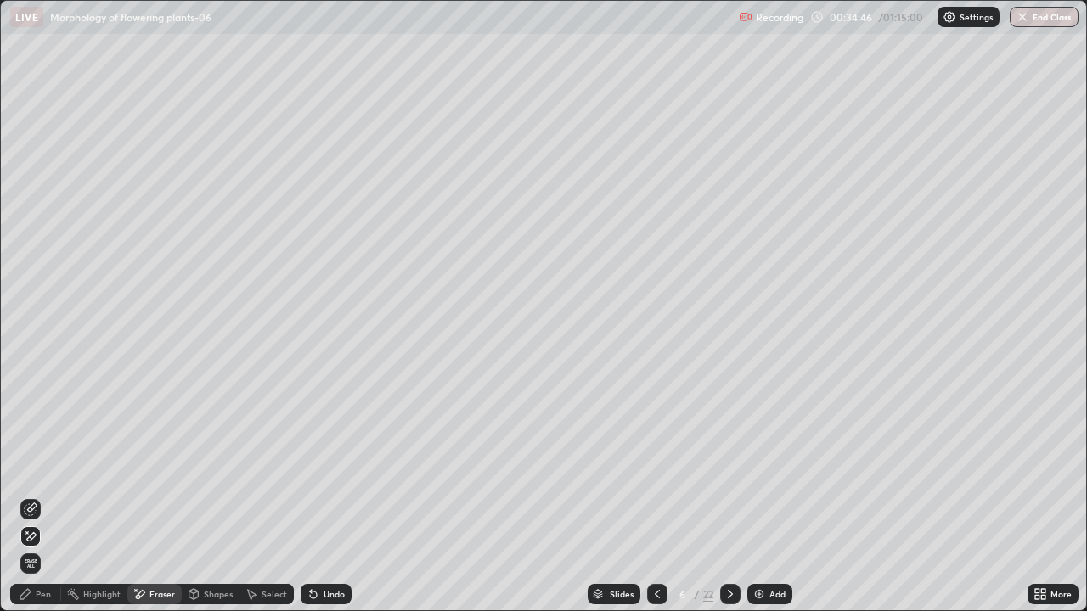
click at [25, 503] on icon at bounding box center [30, 509] width 11 height 11
click at [22, 503] on icon at bounding box center [26, 594] width 14 height 14
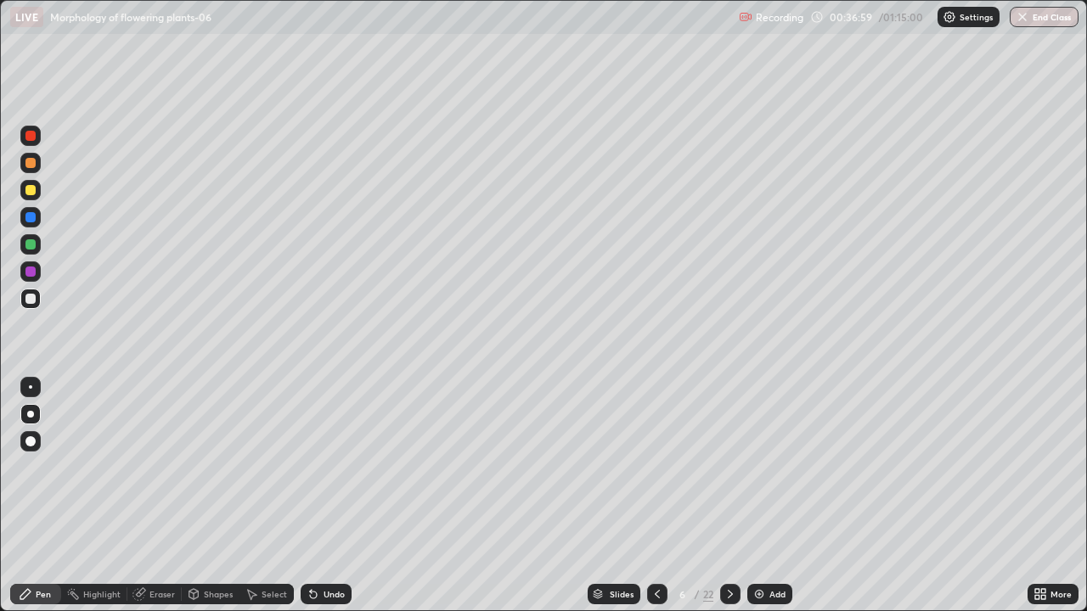
click at [40, 245] on div at bounding box center [30, 244] width 20 height 20
click at [31, 299] on div at bounding box center [30, 299] width 10 height 10
click at [603, 503] on div "Slides" at bounding box center [613, 594] width 53 height 20
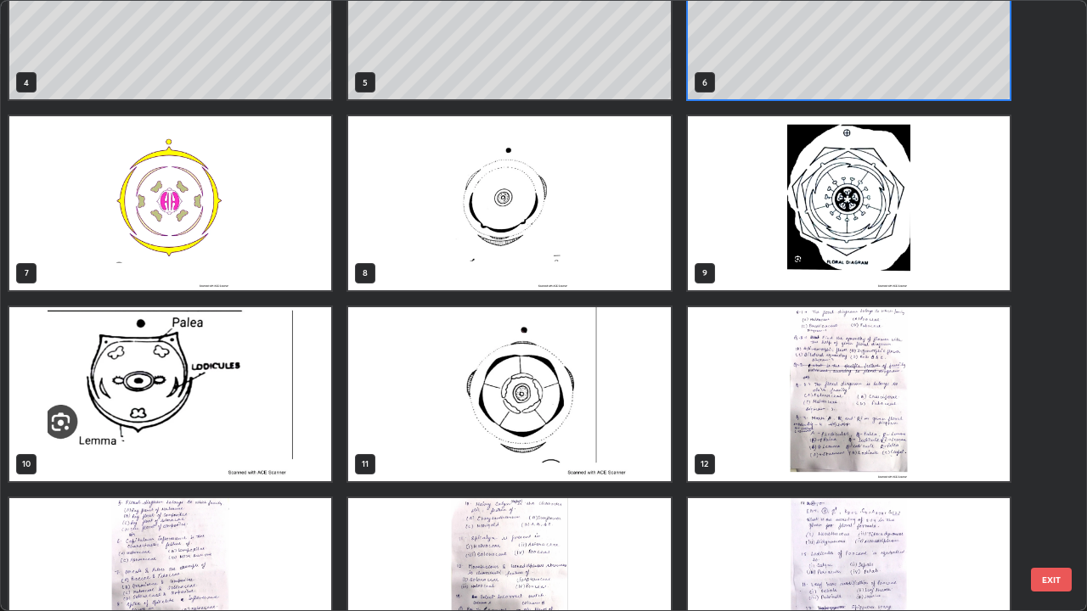
scroll to position [290, 0]
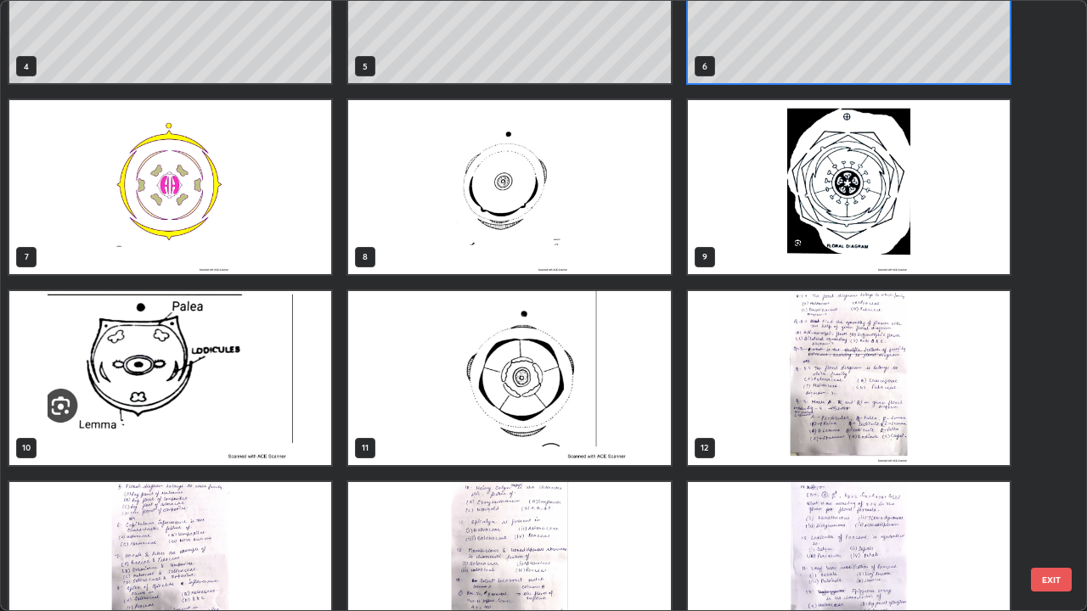
click at [391, 441] on img "grid" at bounding box center [509, 378] width 322 height 174
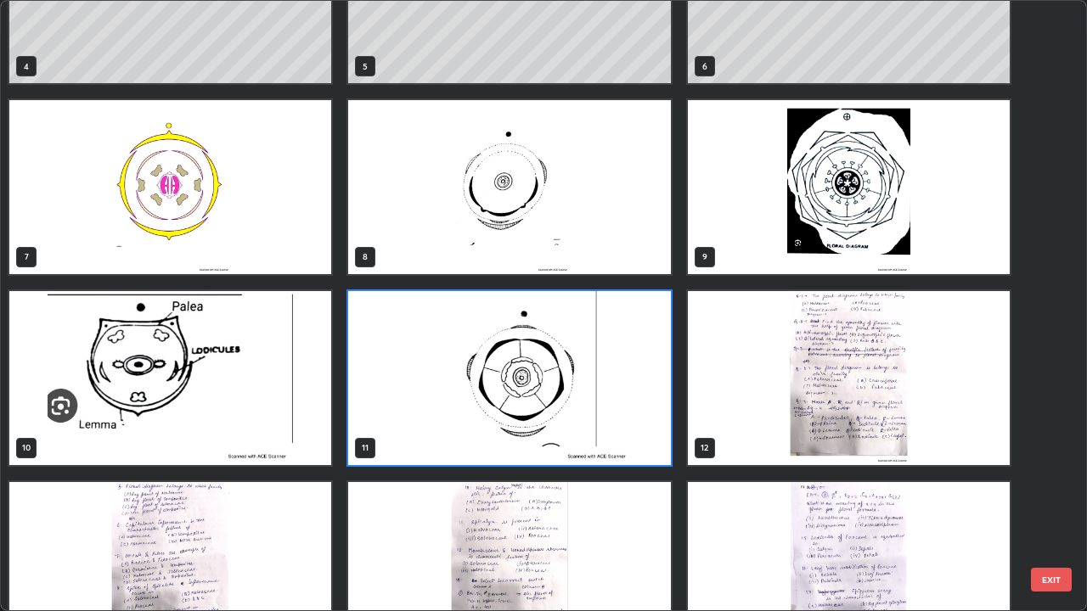
click at [396, 441] on img "grid" at bounding box center [509, 378] width 322 height 174
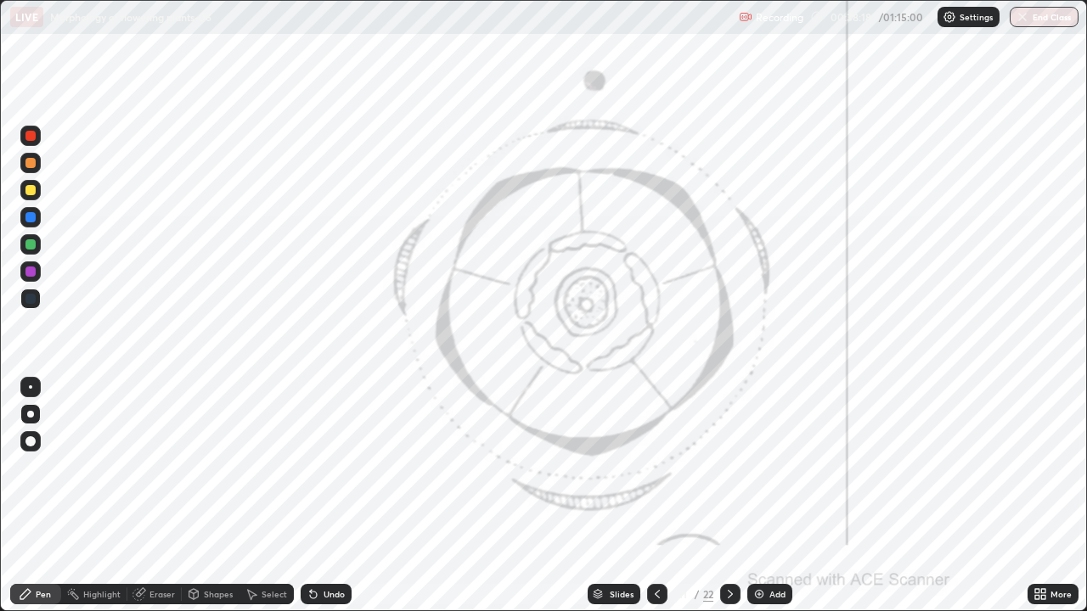
click at [390, 427] on img "grid" at bounding box center [509, 378] width 322 height 174
click at [596, 503] on icon at bounding box center [597, 592] width 8 height 4
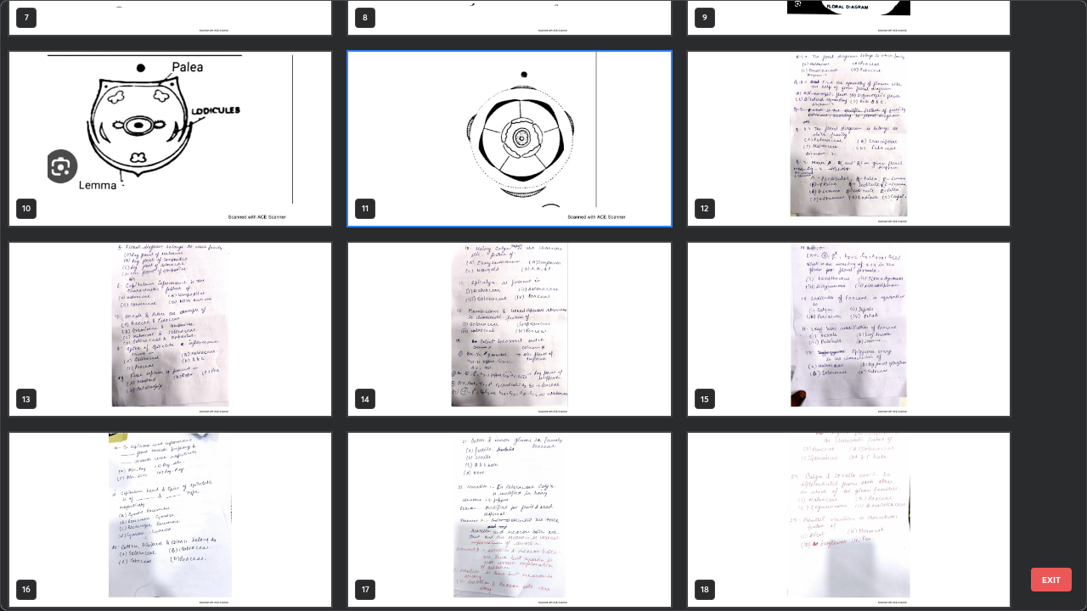
scroll to position [530, 0]
click at [402, 209] on img "grid" at bounding box center [509, 139] width 322 height 174
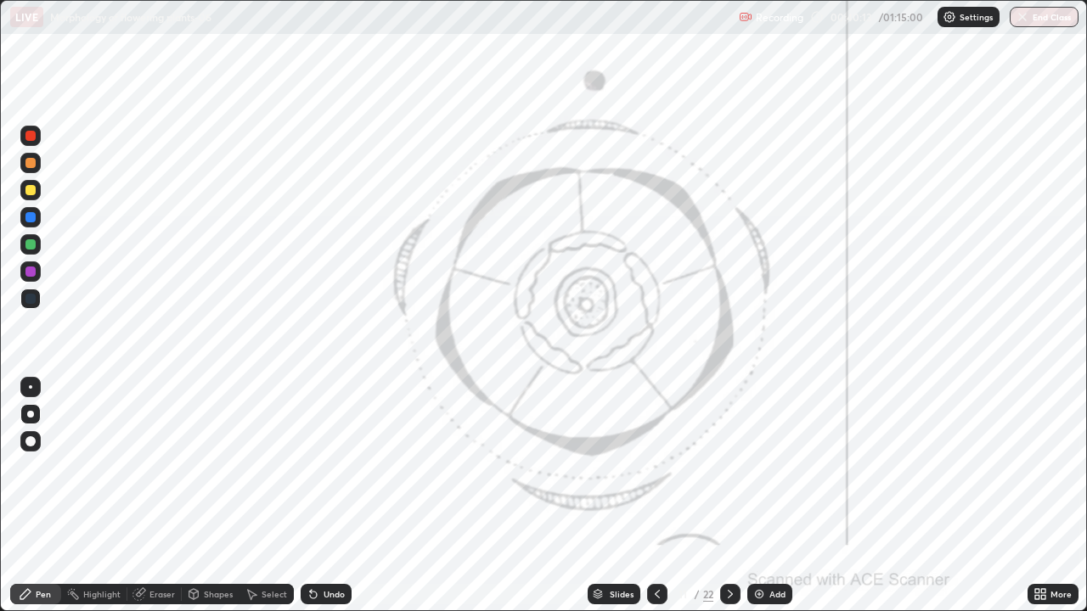
click at [402, 209] on img "grid" at bounding box center [509, 139] width 322 height 174
click at [603, 503] on div "Slides" at bounding box center [613, 594] width 53 height 20
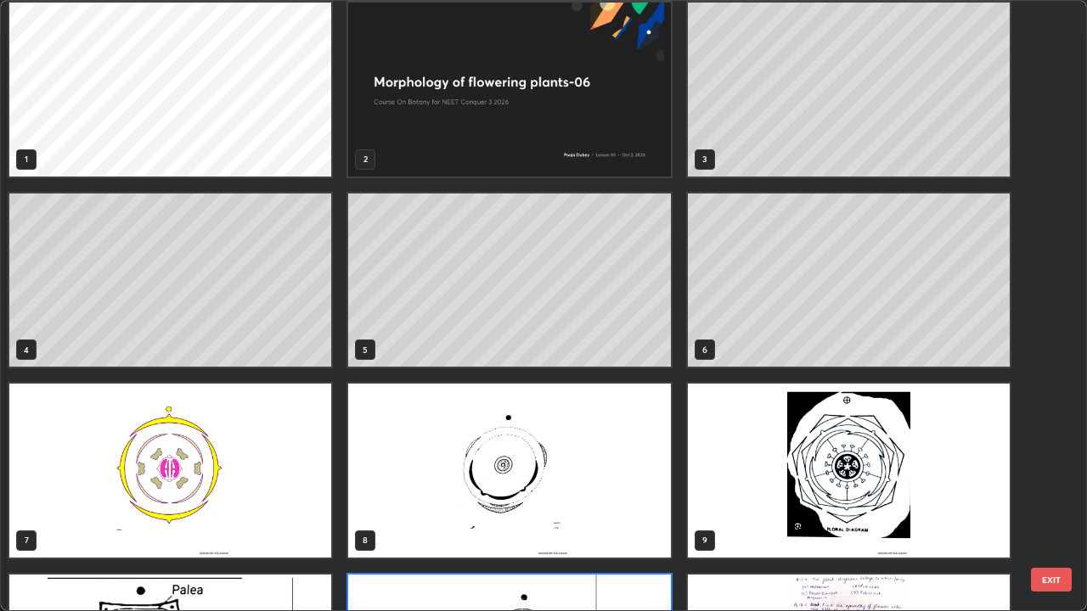
scroll to position [0, 0]
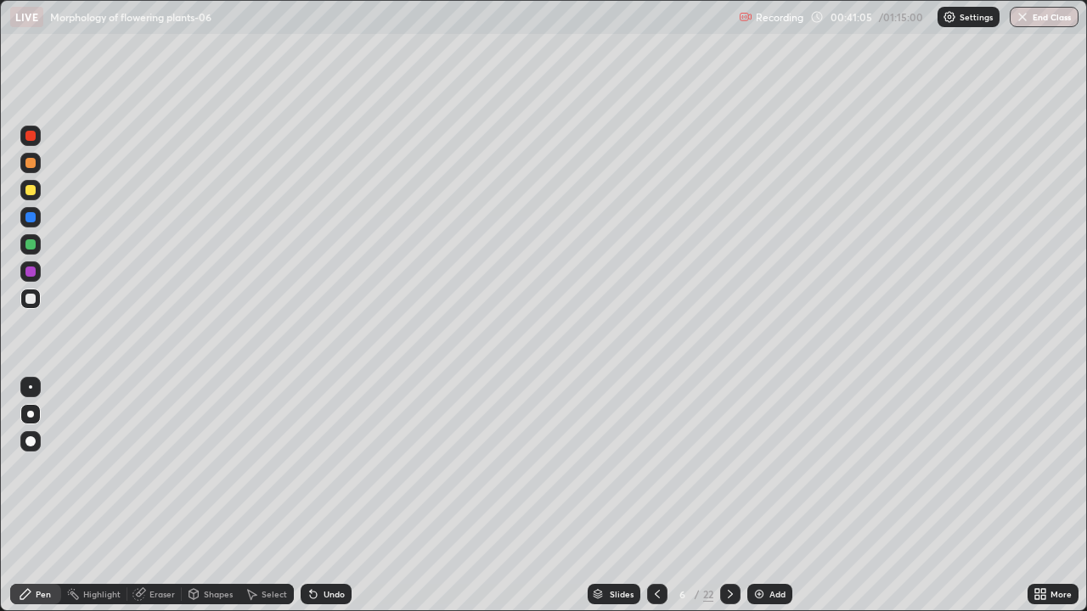
click at [655, 503] on icon at bounding box center [657, 594] width 14 height 14
click at [721, 503] on div at bounding box center [730, 594] width 20 height 20
click at [730, 503] on icon at bounding box center [730, 594] width 14 height 14
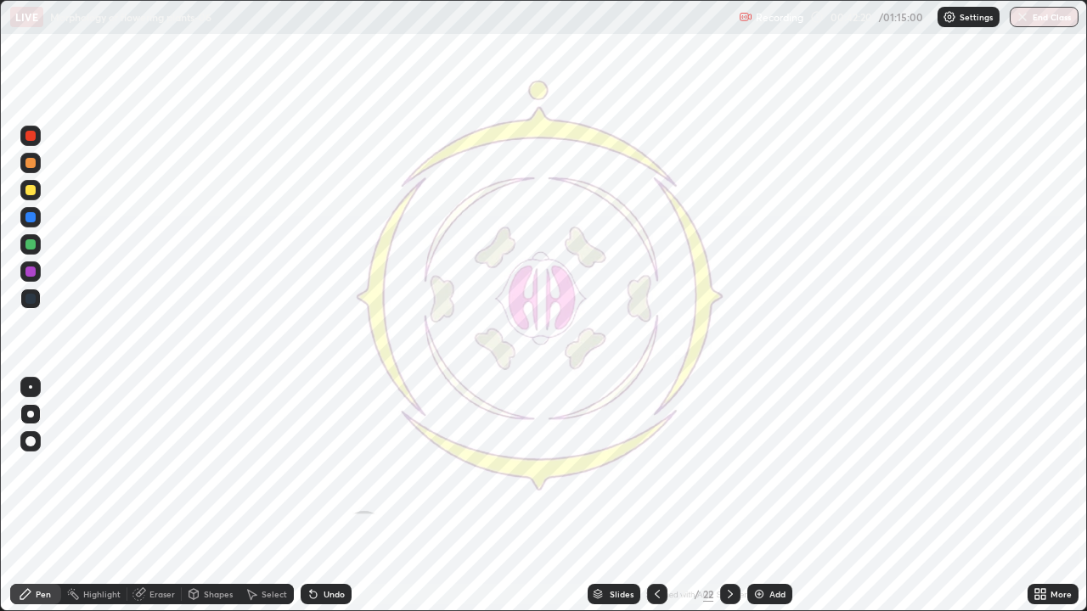
click at [652, 503] on icon at bounding box center [657, 594] width 14 height 14
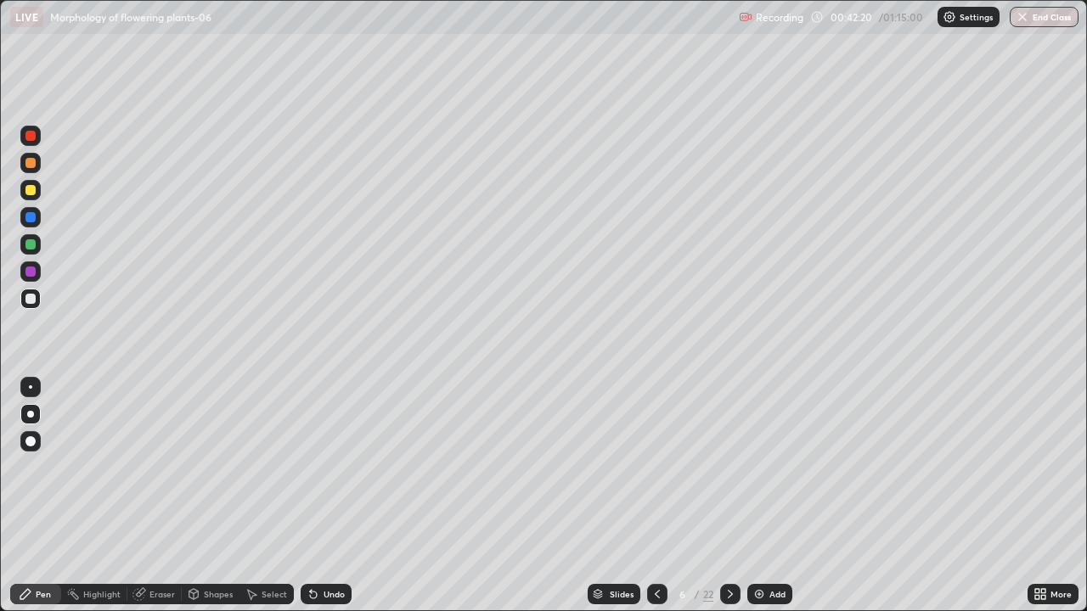
click at [759, 503] on img at bounding box center [759, 594] width 14 height 14
click at [598, 503] on div "Slides" at bounding box center [613, 594] width 53 height 20
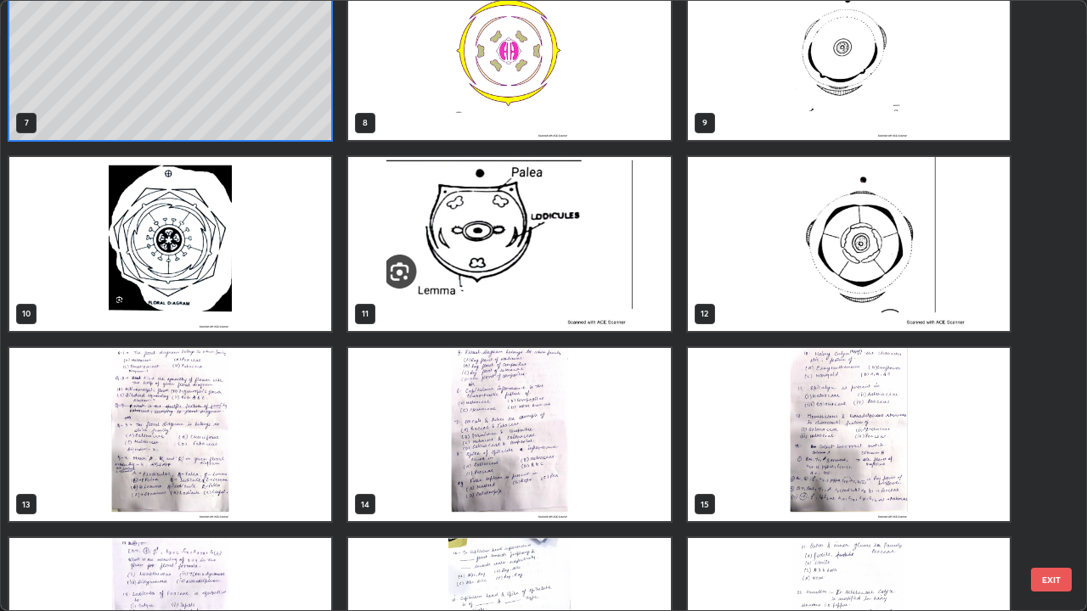
scroll to position [429, 0]
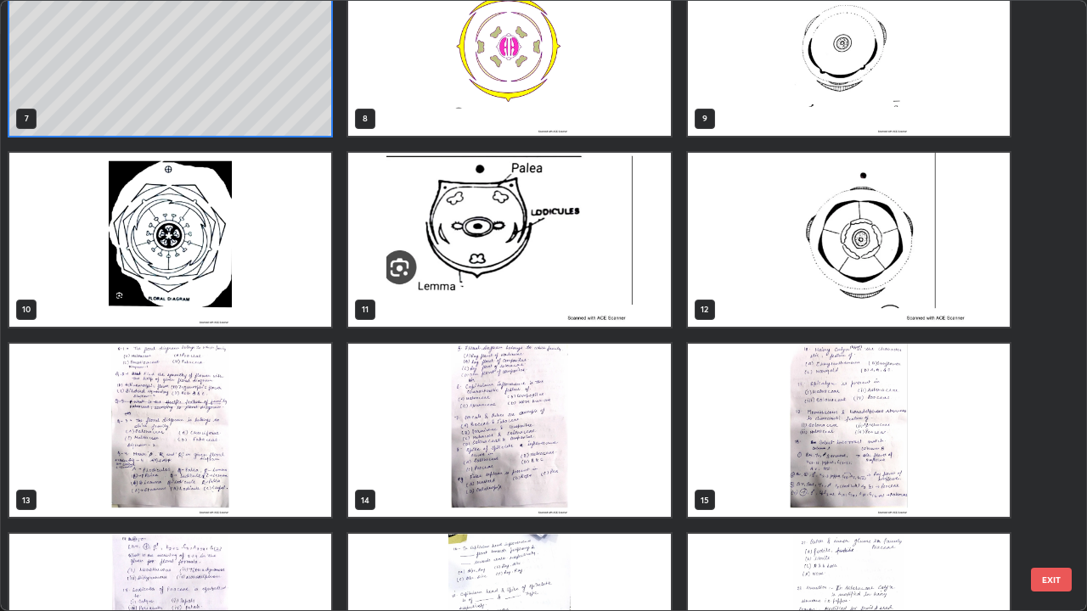
click at [261, 278] on img "grid" at bounding box center [170, 240] width 322 height 174
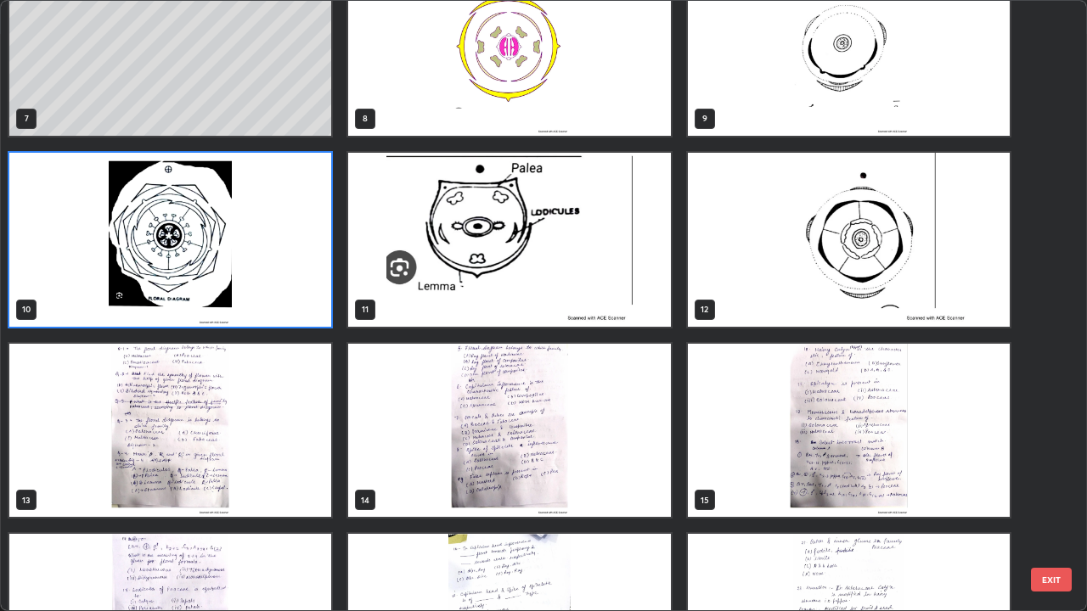
click at [740, 300] on img "grid" at bounding box center [849, 240] width 322 height 174
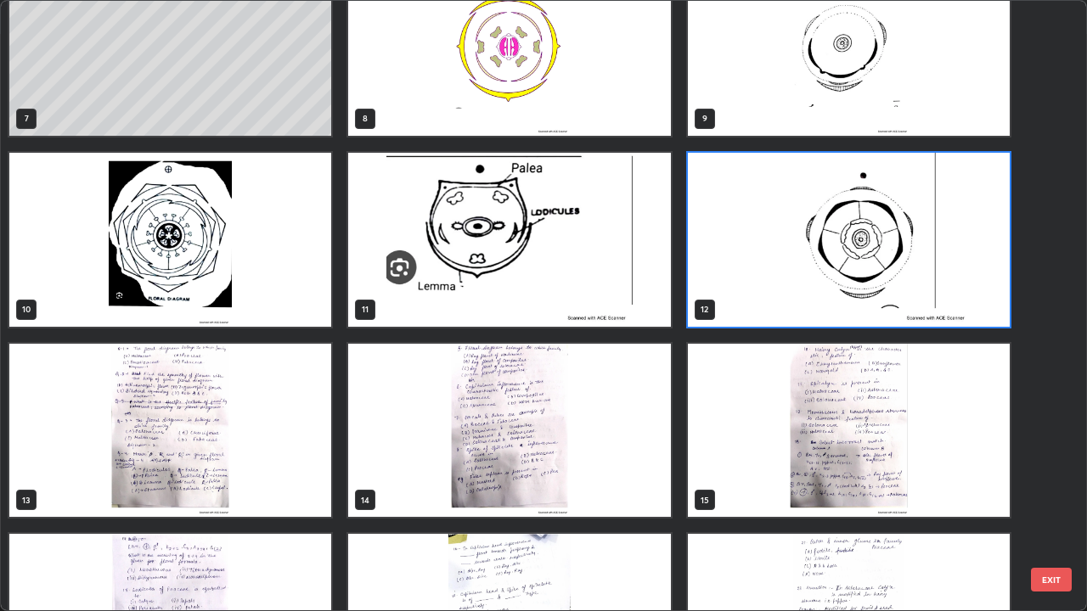
click at [752, 299] on img "grid" at bounding box center [849, 240] width 322 height 174
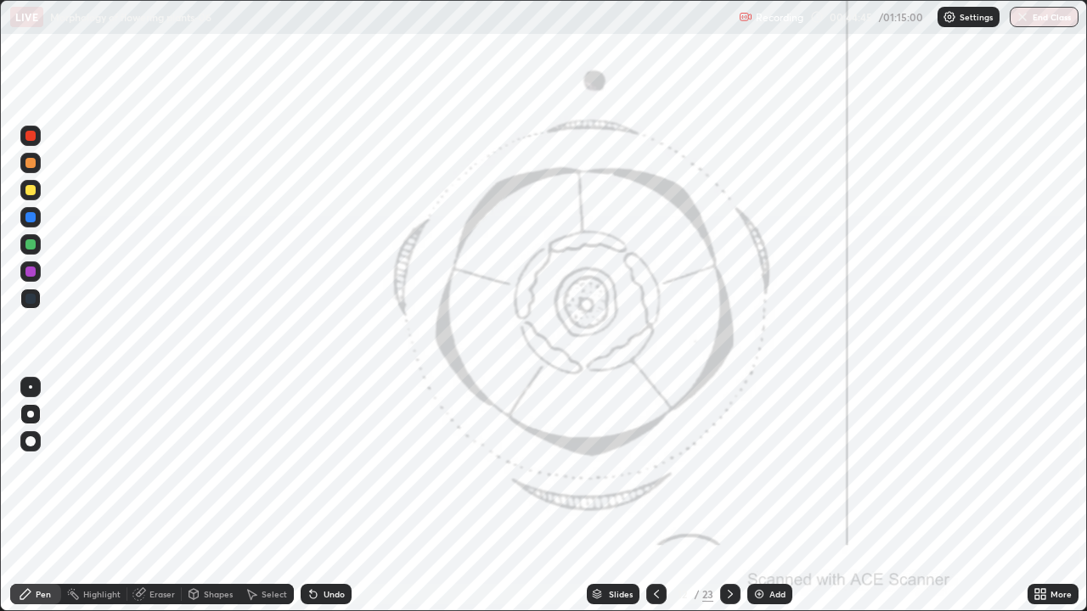
click at [597, 503] on icon at bounding box center [597, 592] width 8 height 4
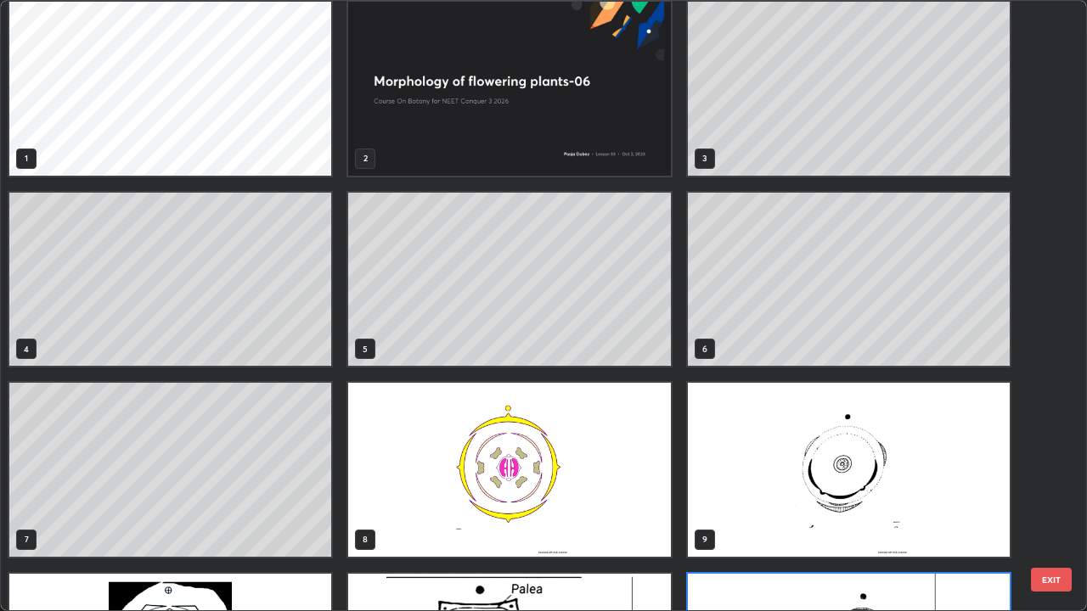
scroll to position [9, 0]
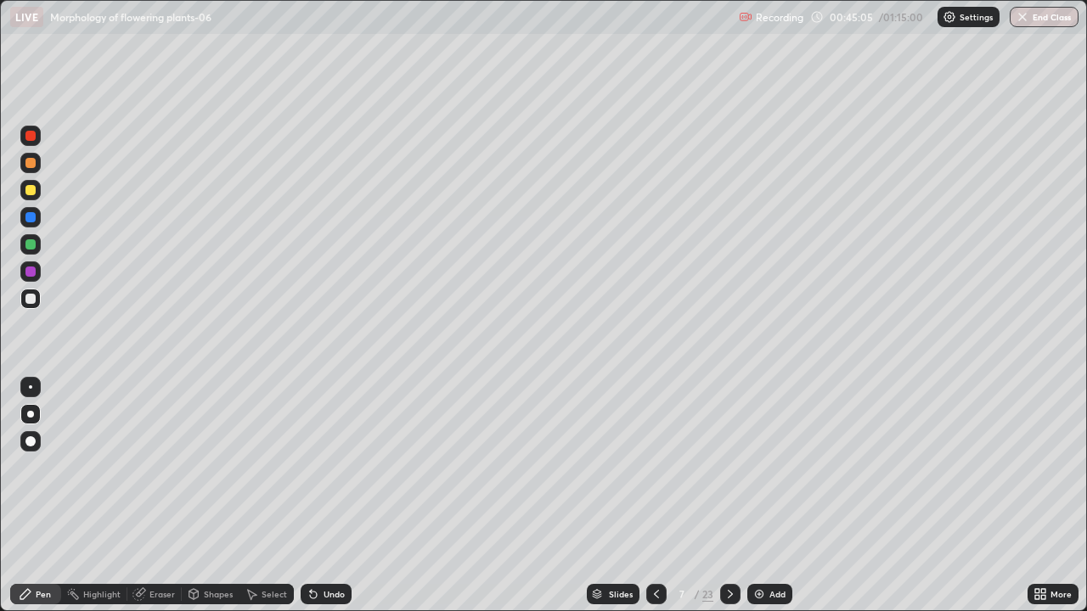
click at [318, 503] on div "Undo" at bounding box center [326, 594] width 51 height 20
click at [763, 503] on img at bounding box center [759, 594] width 14 height 14
click at [610, 503] on div "Slides" at bounding box center [621, 594] width 24 height 8
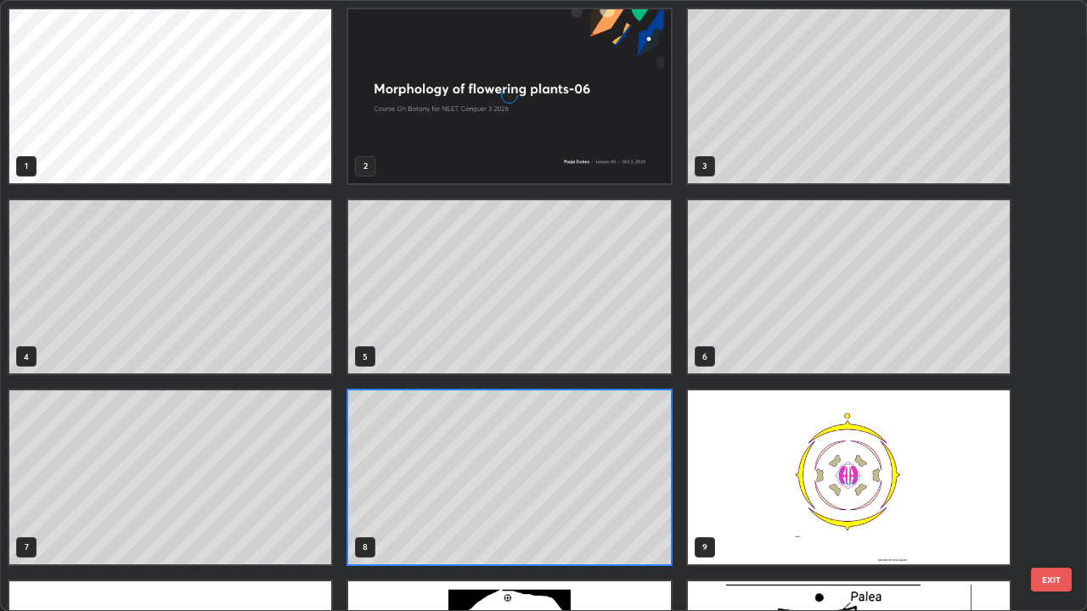
scroll to position [604, 1077]
click at [711, 503] on img "grid" at bounding box center [849, 478] width 322 height 174
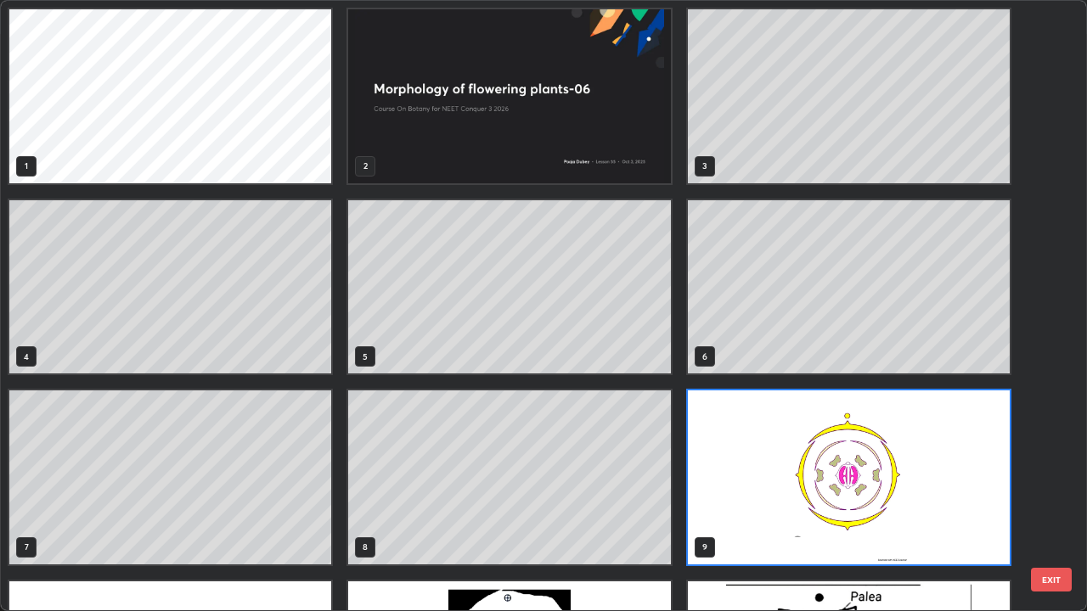
click at [712, 503] on img "grid" at bounding box center [849, 478] width 322 height 174
click at [711, 503] on img "grid" at bounding box center [849, 478] width 322 height 174
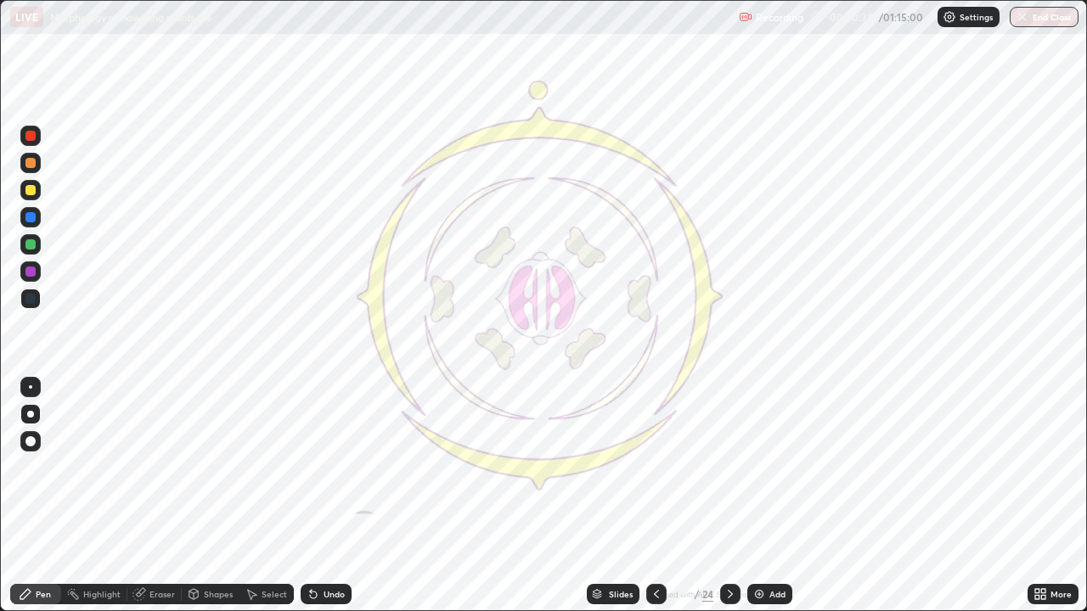
click at [598, 503] on icon at bounding box center [597, 592] width 8 height 4
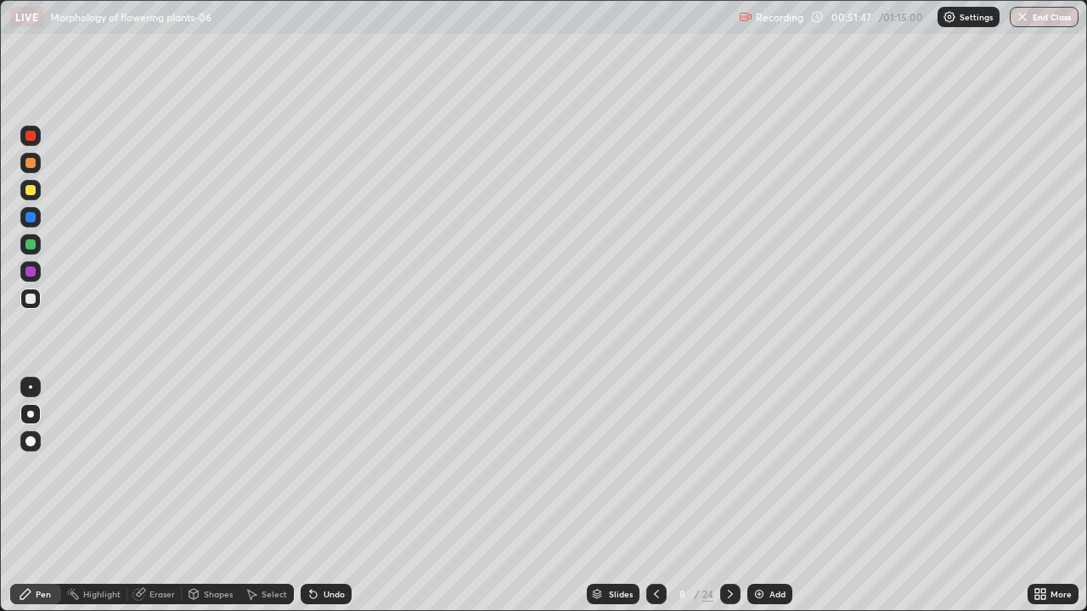
click at [328, 503] on div "Undo" at bounding box center [333, 594] width 21 height 8
click at [323, 503] on div "Undo" at bounding box center [333, 594] width 21 height 8
click at [762, 503] on img at bounding box center [759, 594] width 14 height 14
click at [768, 503] on div "Add" at bounding box center [769, 594] width 45 height 20
click at [655, 503] on icon at bounding box center [656, 594] width 14 height 14
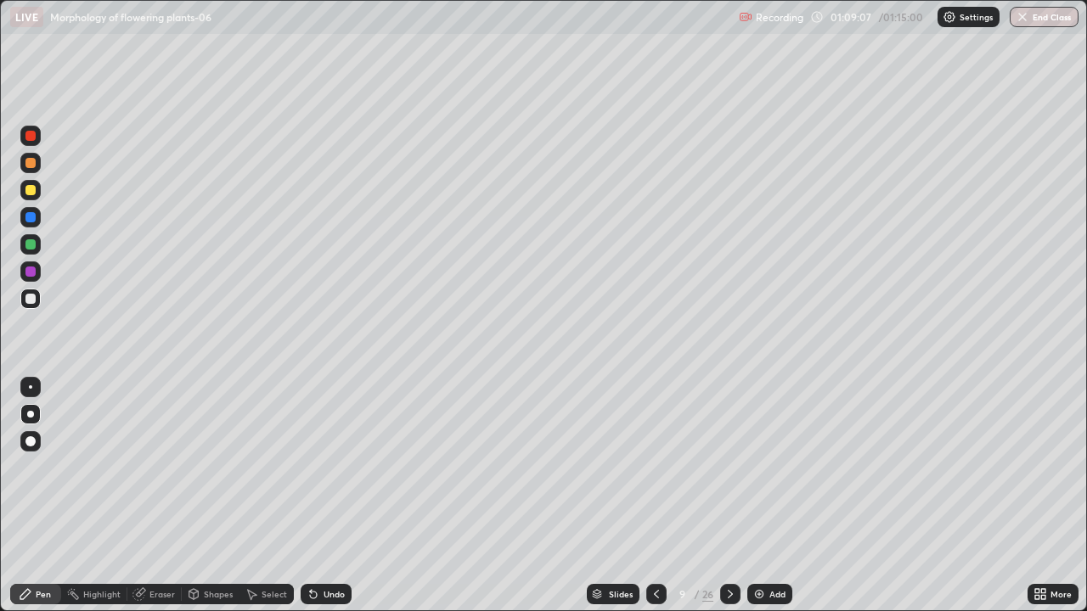
click at [1032, 22] on button "End Class" at bounding box center [1043, 17] width 69 height 20
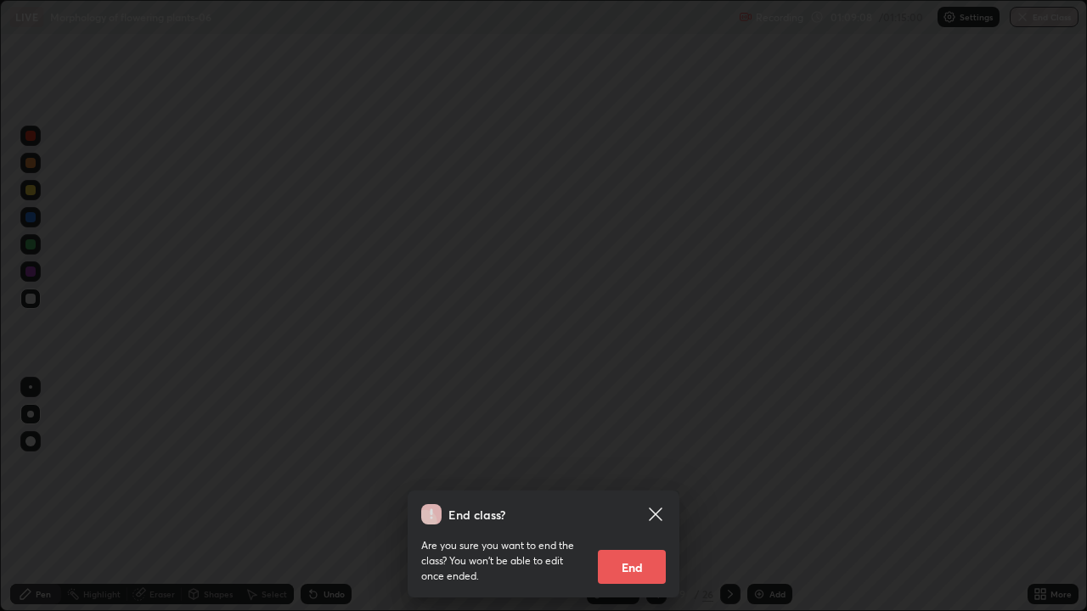
click at [648, 503] on button "End" at bounding box center [632, 567] width 68 height 34
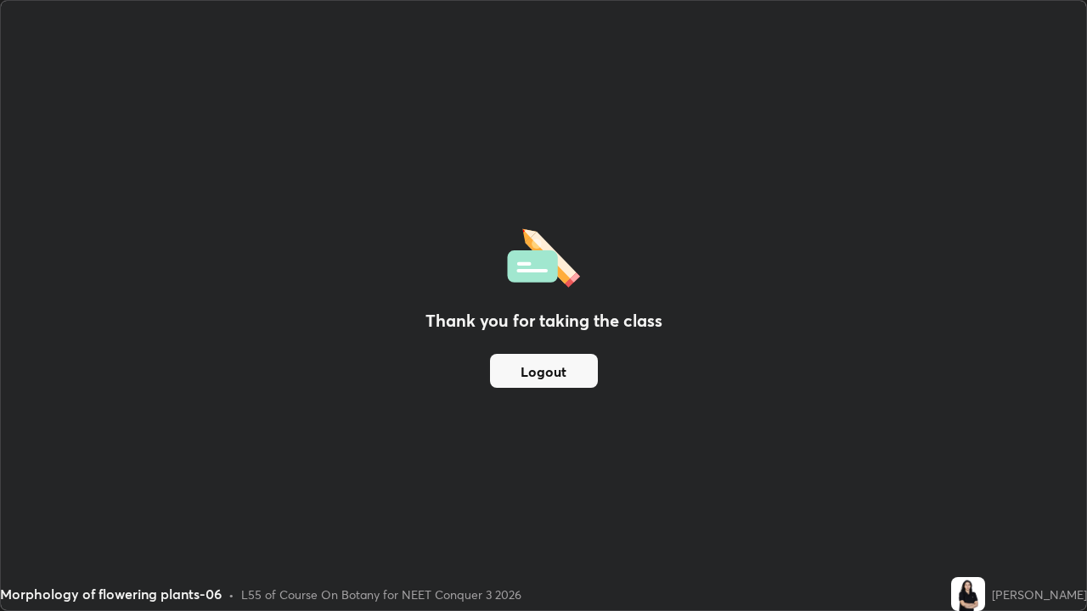
click at [561, 372] on button "Logout" at bounding box center [544, 371] width 108 height 34
